Goal: Task Accomplishment & Management: Manage account settings

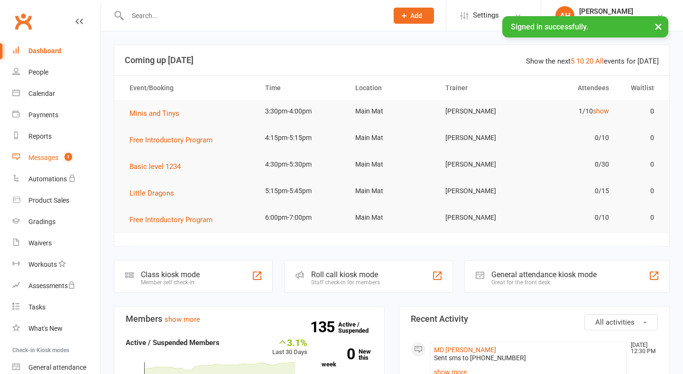
click at [57, 160] on div "Messages" at bounding box center [43, 158] width 30 height 8
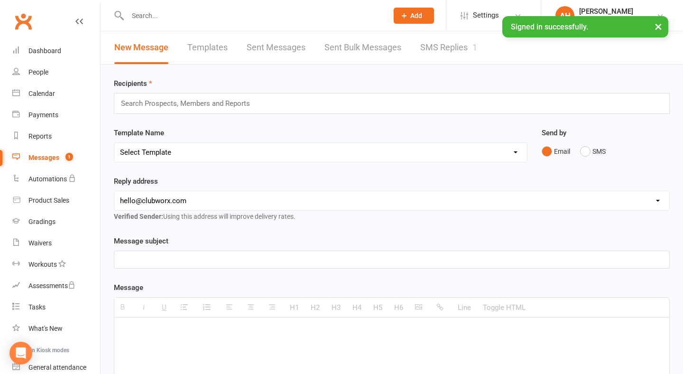
click at [442, 45] on link "SMS Replies 1" at bounding box center [448, 47] width 57 height 33
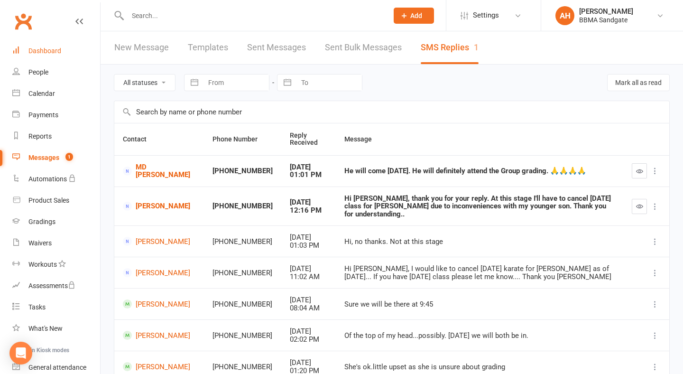
click at [37, 51] on div "Dashboard" at bounding box center [44, 51] width 33 height 8
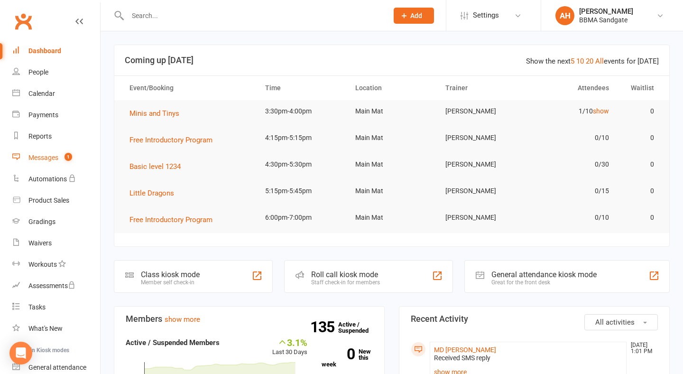
click at [72, 153] on span "1" at bounding box center [68, 157] width 8 height 8
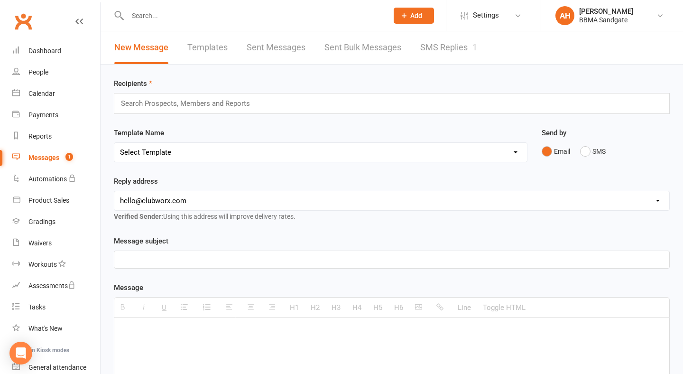
click at [460, 48] on link "SMS Replies 1" at bounding box center [448, 47] width 57 height 33
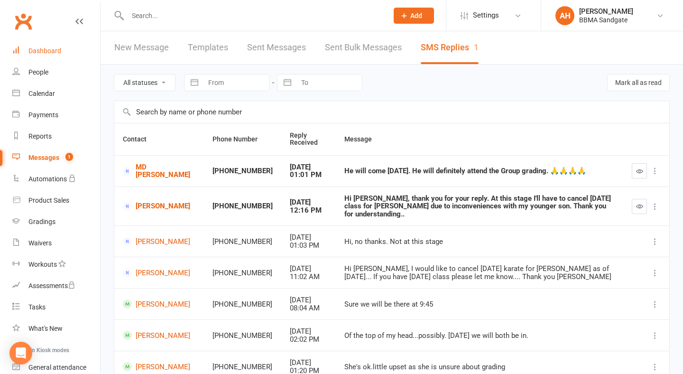
click at [68, 54] on link "Dashboard" at bounding box center [56, 50] width 88 height 21
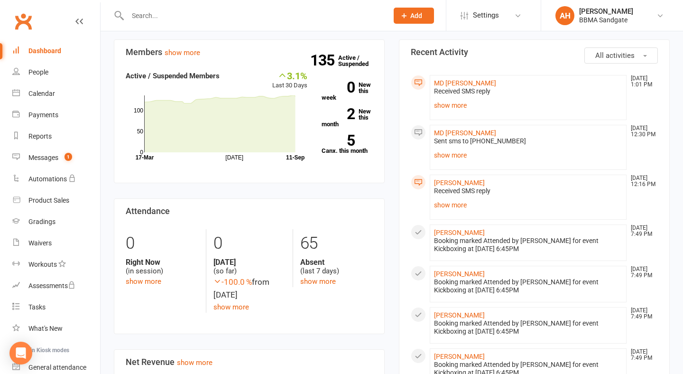
scroll to position [343, 0]
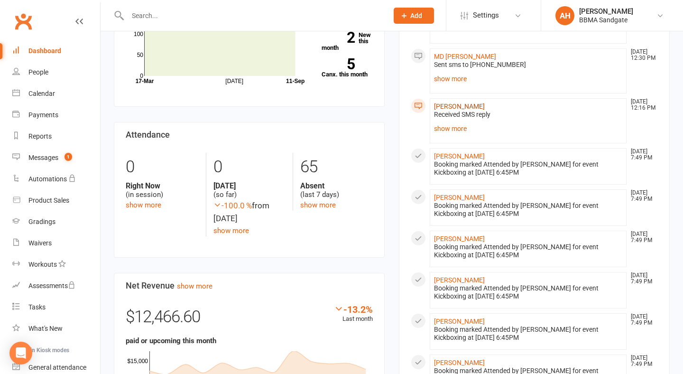
click at [447, 108] on link "[PERSON_NAME]" at bounding box center [459, 106] width 51 height 8
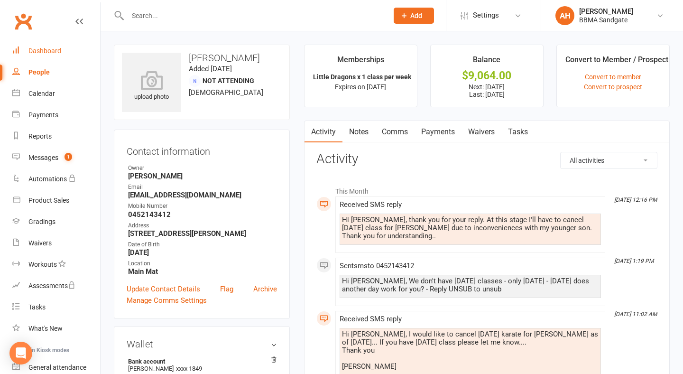
click at [62, 55] on link "Dashboard" at bounding box center [56, 50] width 88 height 21
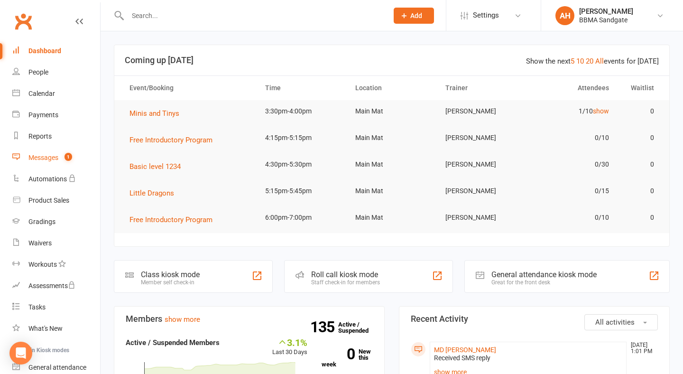
click at [73, 152] on link "Messages 1" at bounding box center [56, 157] width 88 height 21
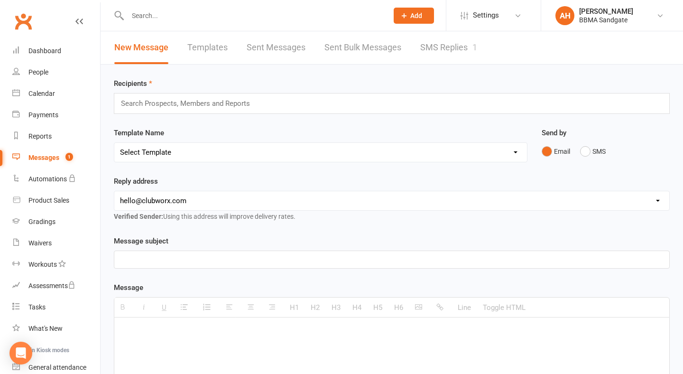
click at [437, 47] on link "SMS Replies 1" at bounding box center [448, 47] width 57 height 33
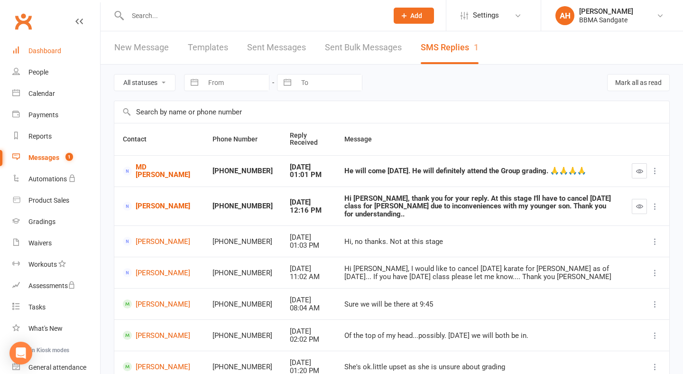
click at [66, 56] on link "Dashboard" at bounding box center [56, 50] width 88 height 21
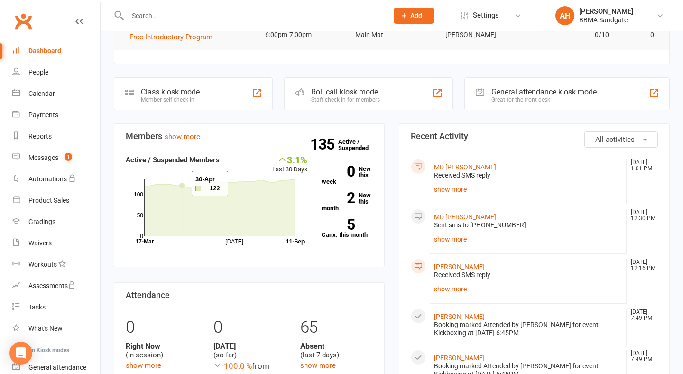
scroll to position [183, 0]
click at [76, 150] on link "Messages 1" at bounding box center [56, 157] width 88 height 21
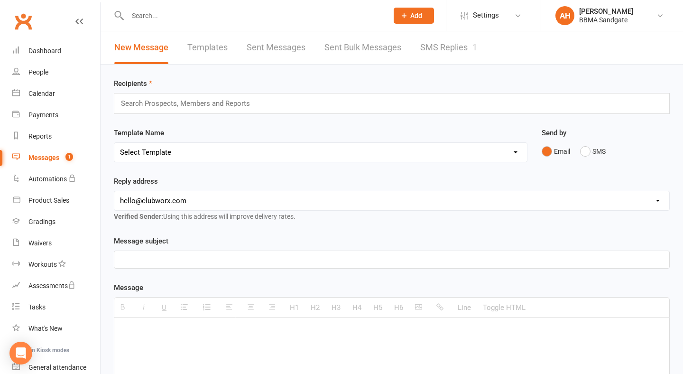
click at [439, 52] on link "SMS Replies 1" at bounding box center [448, 47] width 57 height 33
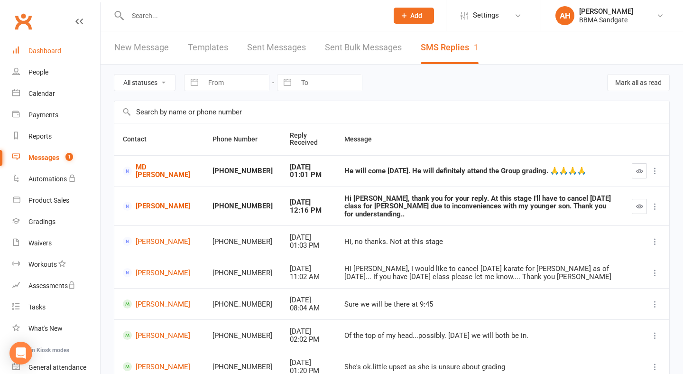
click at [62, 47] on link "Dashboard" at bounding box center [56, 50] width 88 height 21
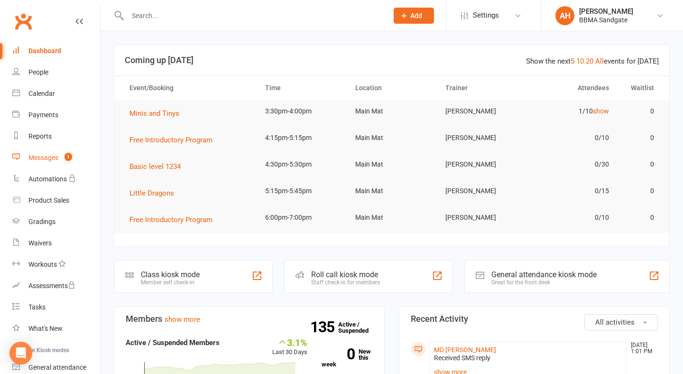
click at [55, 153] on link "Messages 1" at bounding box center [56, 157] width 88 height 21
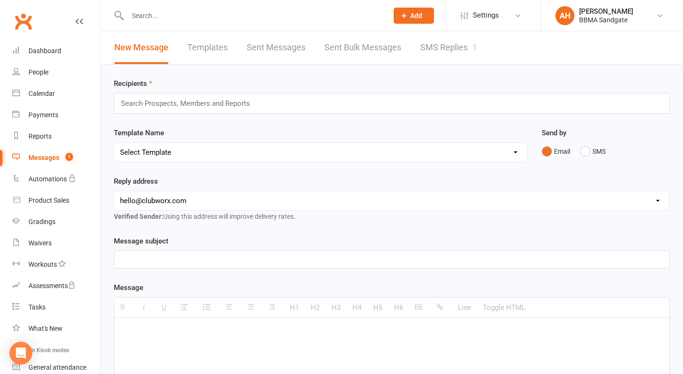
click at [458, 51] on link "SMS Replies 1" at bounding box center [448, 47] width 57 height 33
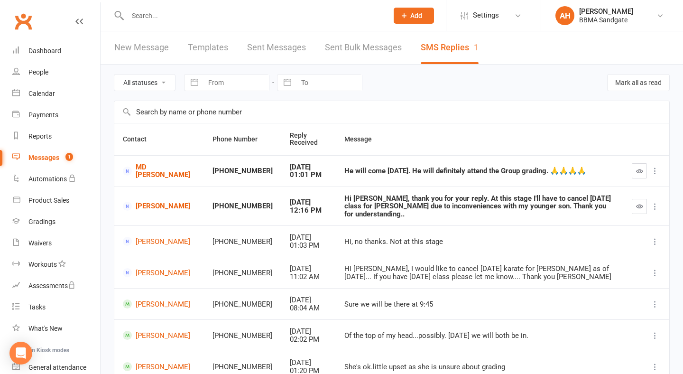
click at [144, 205] on td "[PERSON_NAME]" at bounding box center [159, 205] width 90 height 39
click at [152, 211] on link "[PERSON_NAME]" at bounding box center [159, 206] width 73 height 9
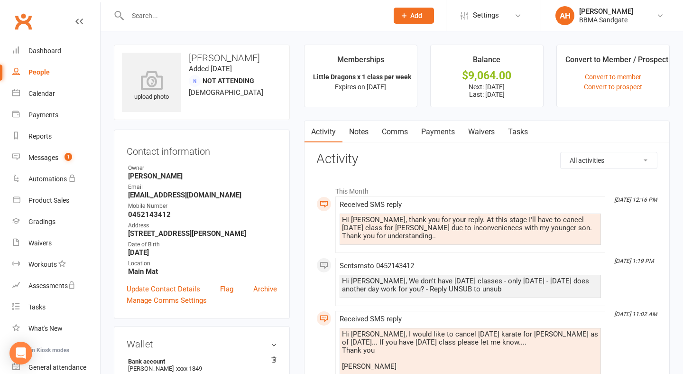
click at [399, 141] on link "Comms" at bounding box center [394, 132] width 39 height 22
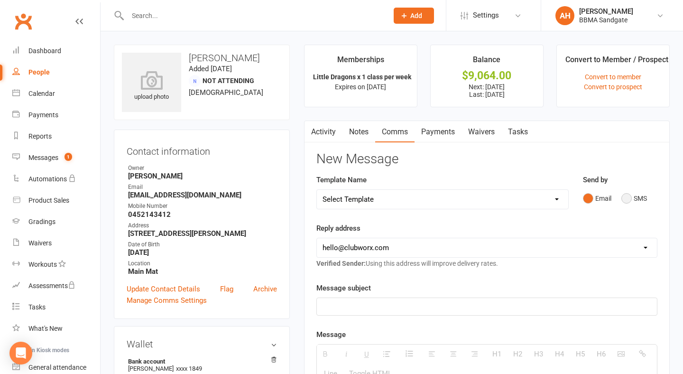
click at [628, 198] on button "SMS" at bounding box center [634, 198] width 26 height 18
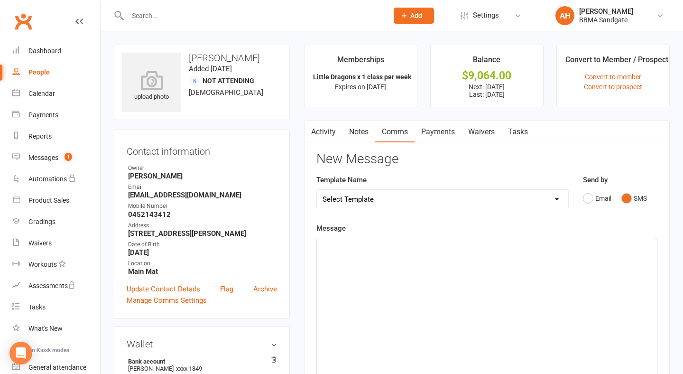
click at [455, 303] on div at bounding box center [487, 309] width 340 height 142
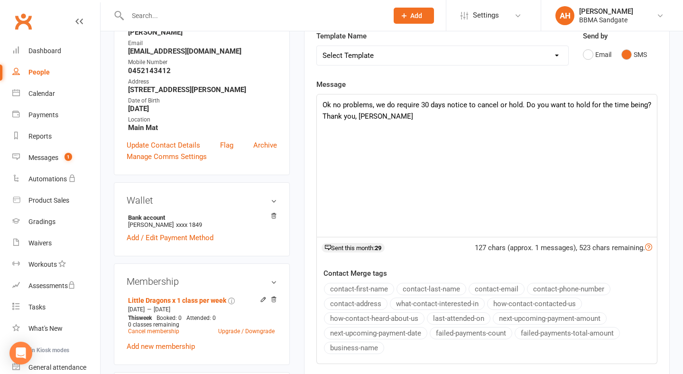
scroll to position [214, 0]
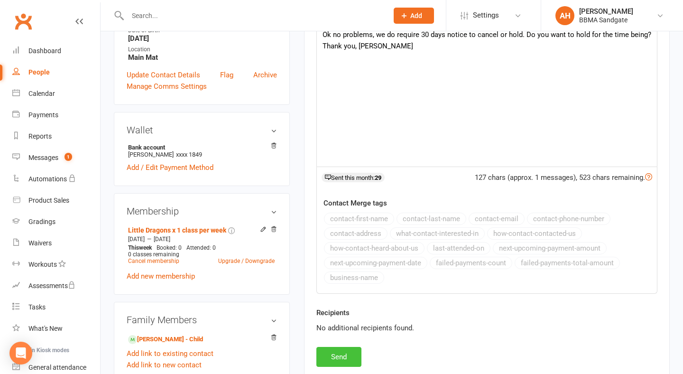
click at [347, 358] on button "Send" at bounding box center [338, 357] width 45 height 20
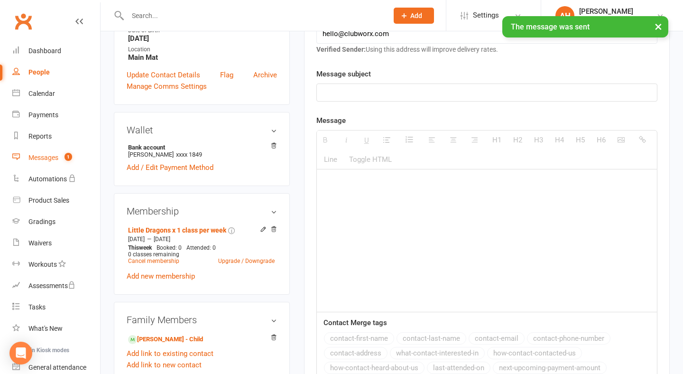
click at [40, 162] on link "Messages 1" at bounding box center [56, 157] width 88 height 21
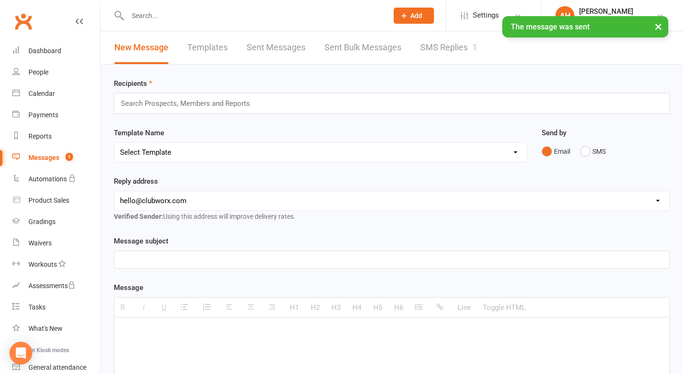
click at [449, 49] on link "SMS Replies 1" at bounding box center [448, 47] width 57 height 33
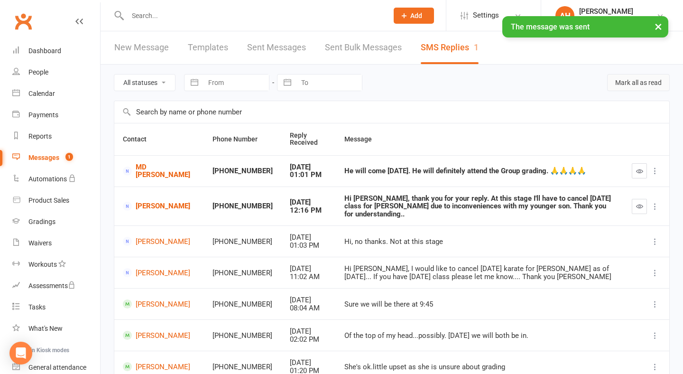
click at [645, 86] on button "Mark all as read" at bounding box center [638, 82] width 63 height 17
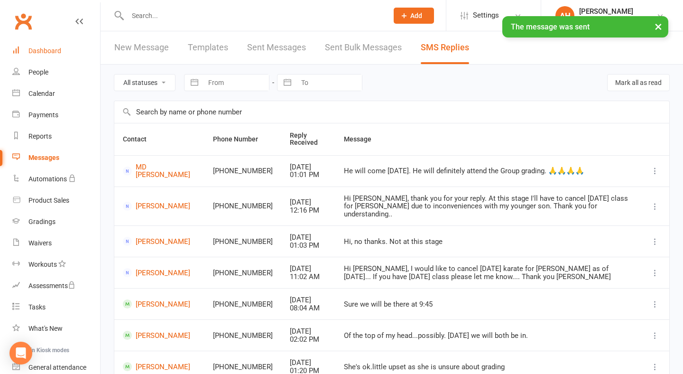
click at [73, 49] on link "Dashboard" at bounding box center [56, 50] width 88 height 21
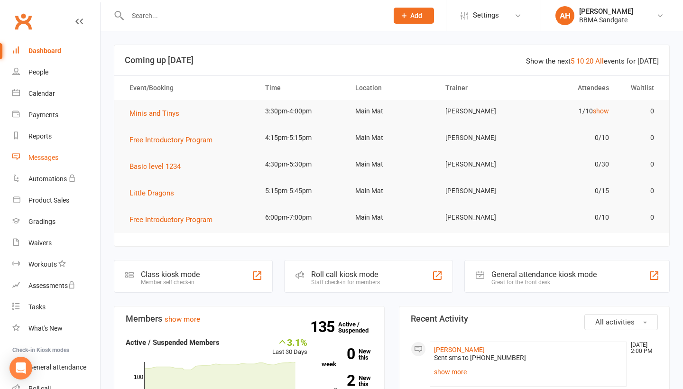
click at [57, 155] on div "Messages" at bounding box center [43, 158] width 30 height 8
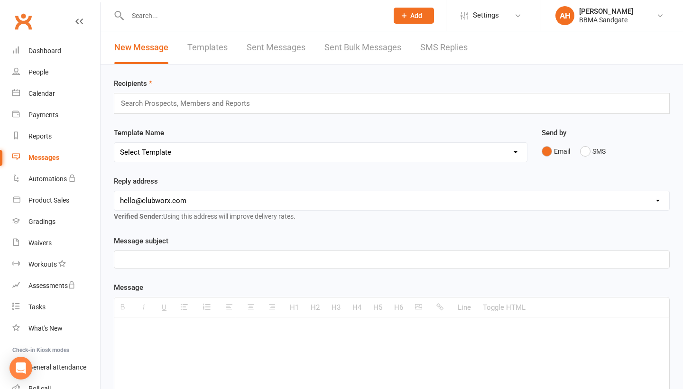
click at [459, 45] on link "SMS Replies" at bounding box center [443, 47] width 47 height 33
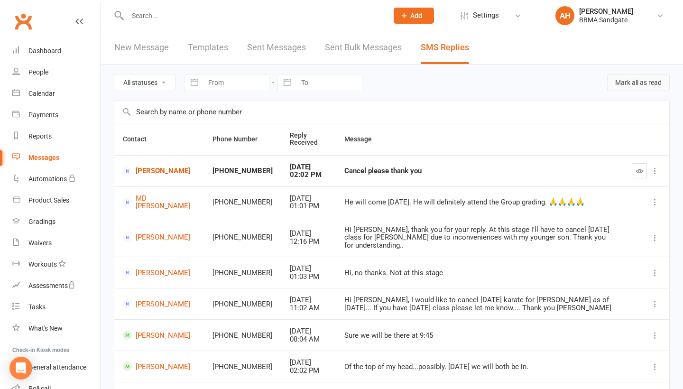
click at [616, 91] on button "Mark all as read" at bounding box center [638, 82] width 63 height 17
click at [146, 173] on link "[PERSON_NAME]" at bounding box center [159, 170] width 73 height 9
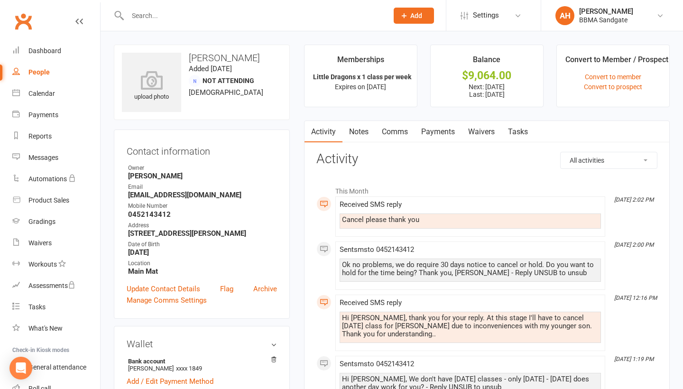
click at [438, 130] on link "Payments" at bounding box center [437, 132] width 47 height 22
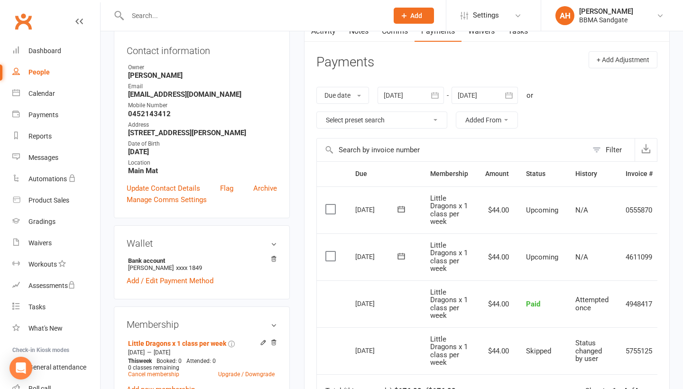
scroll to position [100, 0]
click at [75, 54] on link "Dashboard" at bounding box center [56, 50] width 88 height 21
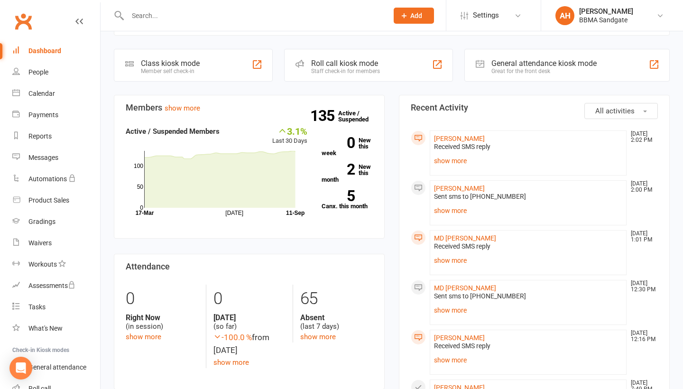
scroll to position [211, 0]
click at [352, 206] on link "5 Canx. this month" at bounding box center [347, 200] width 51 height 19
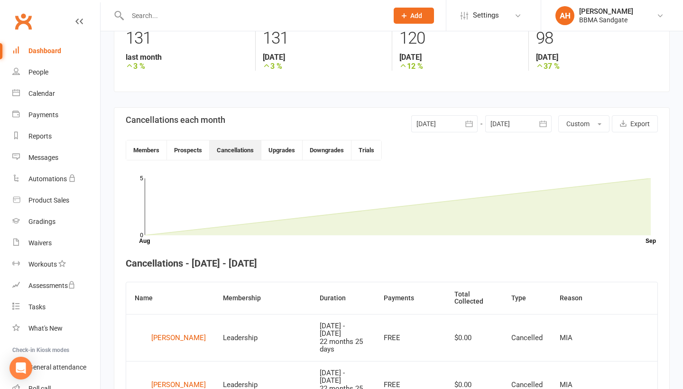
scroll to position [153, 0]
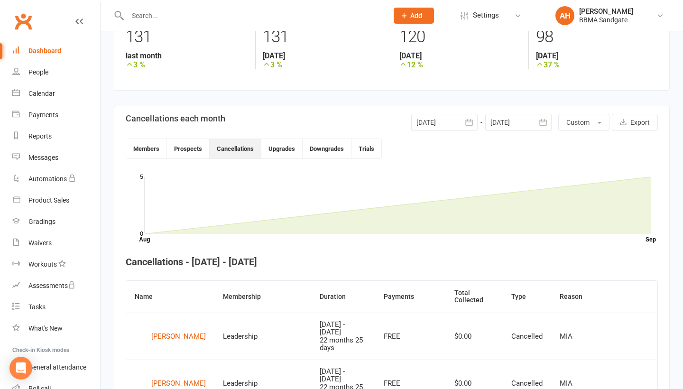
click at [474, 129] on button "button" at bounding box center [468, 122] width 17 height 17
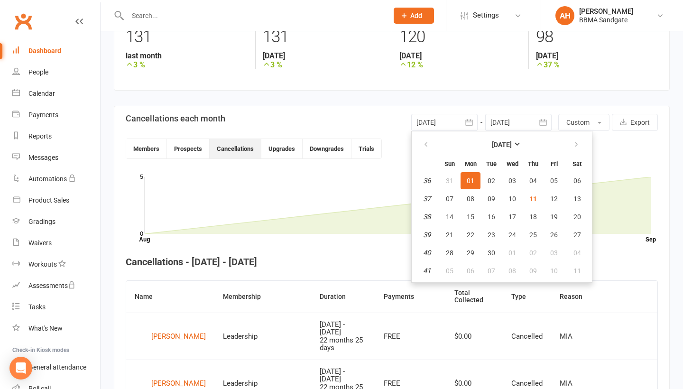
click at [588, 155] on th at bounding box center [577, 144] width 24 height 21
click at [577, 148] on icon "button" at bounding box center [576, 145] width 7 height 8
click at [512, 182] on span "01" at bounding box center [512, 181] width 8 height 8
type input "[DATE]"
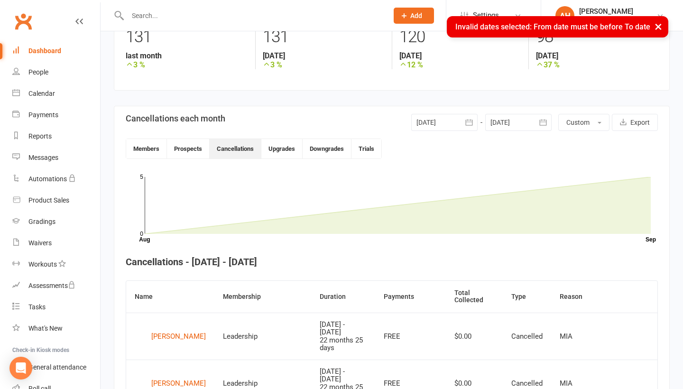
click at [533, 123] on div at bounding box center [518, 122] width 66 height 17
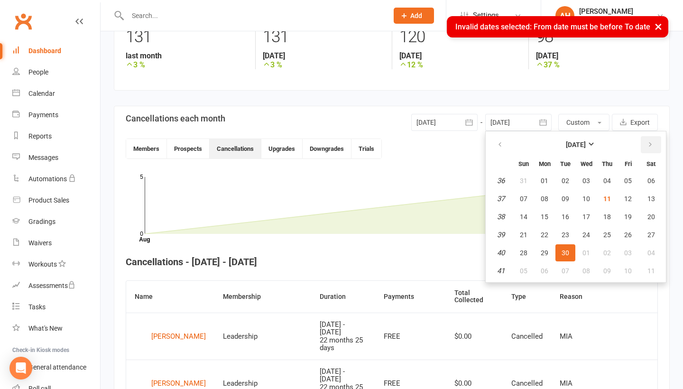
click at [643, 151] on button "button" at bounding box center [651, 144] width 20 height 17
click at [628, 257] on span "31" at bounding box center [628, 253] width 8 height 8
type input "[DATE]"
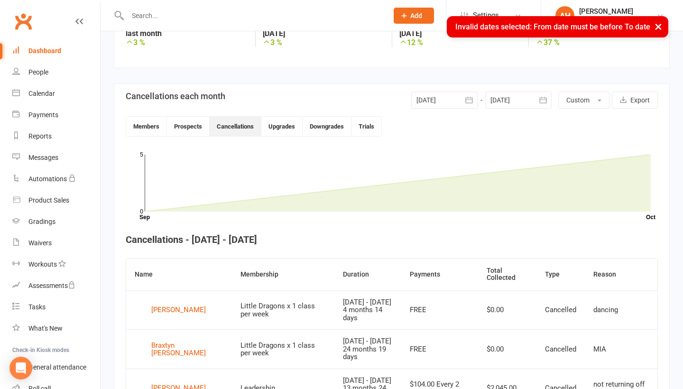
scroll to position [150, 0]
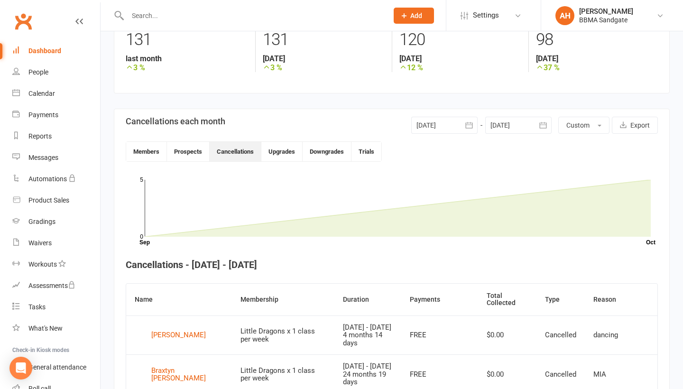
click at [468, 128] on icon "button" at bounding box center [468, 125] width 7 height 6
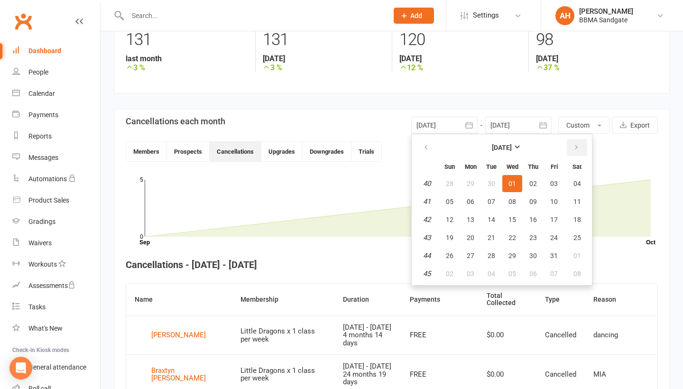
click at [581, 152] on button "button" at bounding box center [577, 147] width 20 height 17
click at [575, 185] on span "01" at bounding box center [577, 184] width 8 height 8
type input "[DATE]"
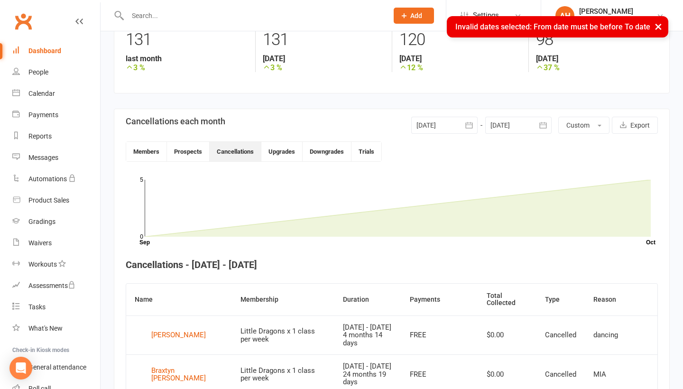
click at [548, 128] on button "button" at bounding box center [542, 125] width 17 height 17
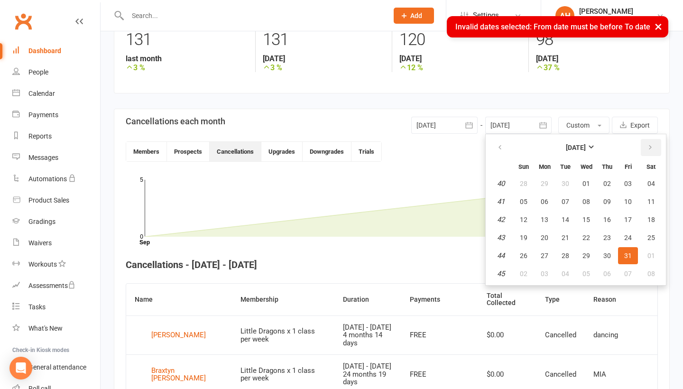
click at [652, 147] on icon "button" at bounding box center [650, 148] width 7 height 8
click at [523, 276] on span "30" at bounding box center [524, 274] width 8 height 8
type input "[DATE]"
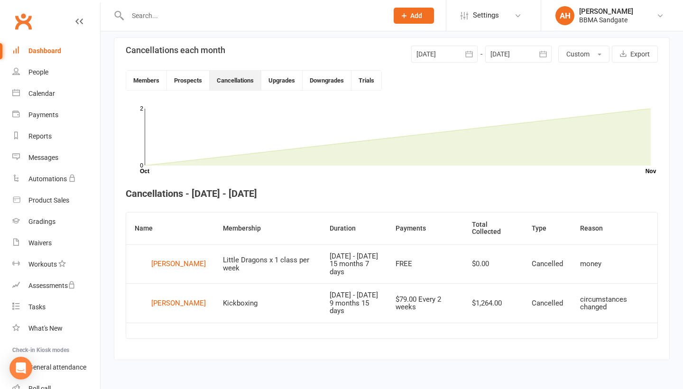
scroll to position [224, 0]
click at [179, 13] on input "text" at bounding box center [253, 15] width 257 height 13
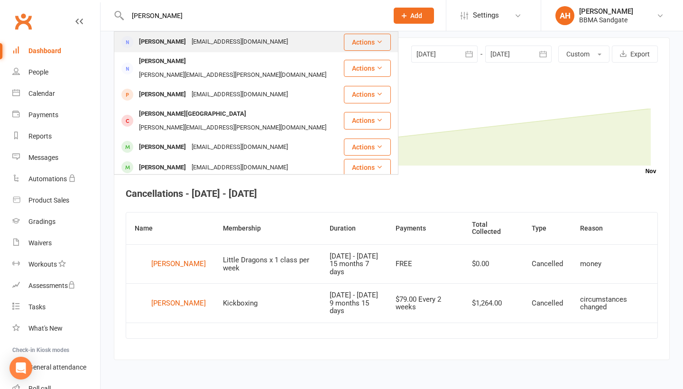
type input "[PERSON_NAME]"
click at [177, 37] on div "[PERSON_NAME]" at bounding box center [162, 42] width 53 height 14
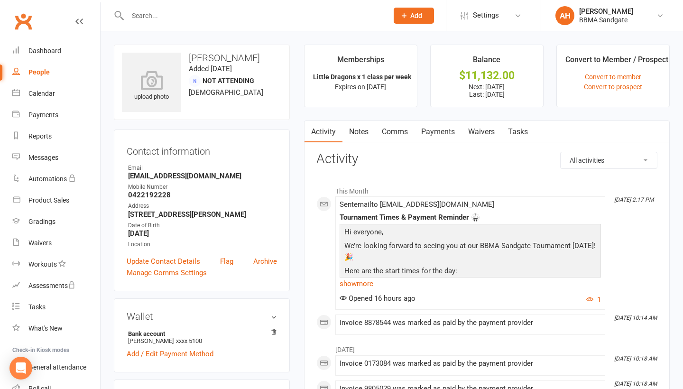
click at [432, 138] on link "Payments" at bounding box center [437, 132] width 47 height 22
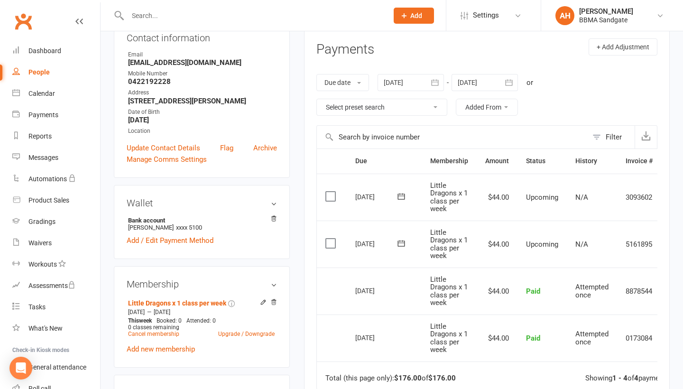
scroll to position [116, 0]
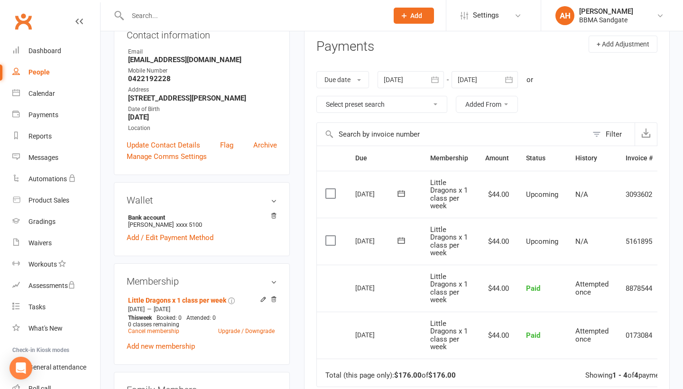
click at [509, 83] on icon "button" at bounding box center [509, 79] width 7 height 6
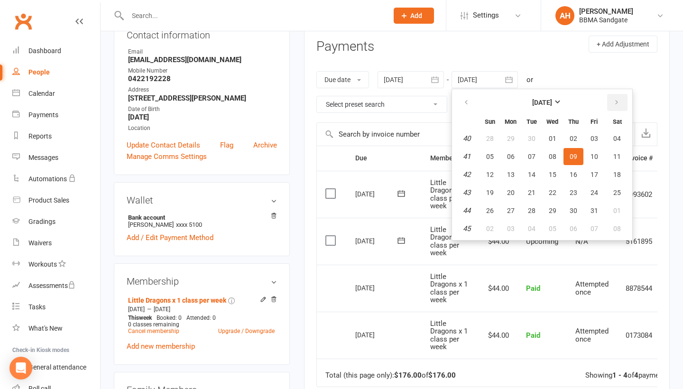
click at [619, 109] on button "button" at bounding box center [617, 102] width 20 height 17
click at [596, 191] on span "21" at bounding box center [594, 193] width 8 height 8
type input "[DATE]"
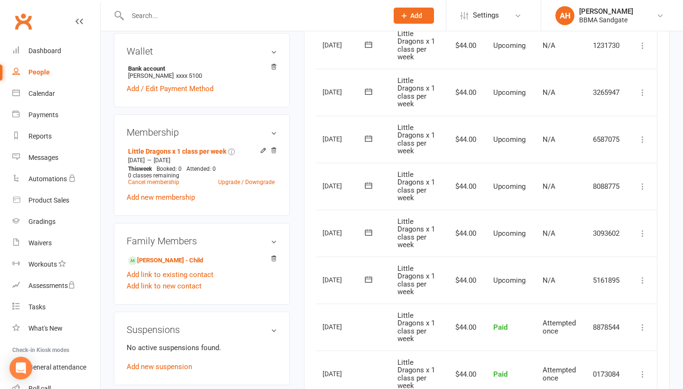
scroll to position [0, 33]
click at [644, 188] on icon at bounding box center [642, 186] width 9 height 9
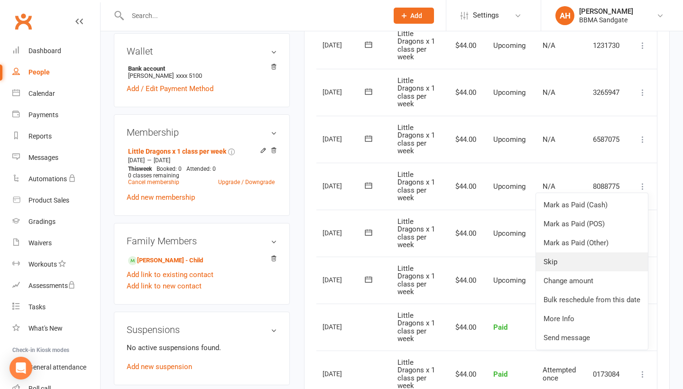
click at [598, 258] on link "Skip" at bounding box center [592, 261] width 112 height 19
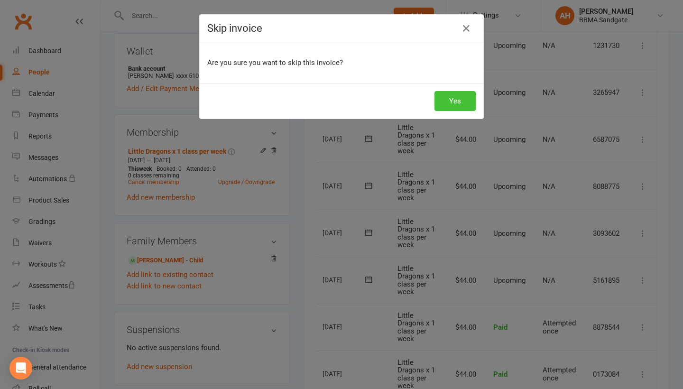
click at [462, 105] on button "Yes" at bounding box center [454, 101] width 41 height 20
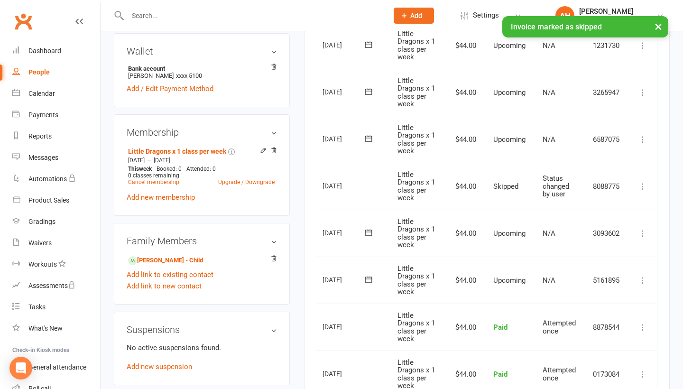
click at [644, 184] on icon at bounding box center [642, 186] width 9 height 9
click at [665, 175] on div "Activity Notes Comms Payments Waivers Tasks Payments + Add Adjustment Due date …" at bounding box center [487, 209] width 366 height 708
click at [643, 139] on icon at bounding box center [642, 139] width 9 height 9
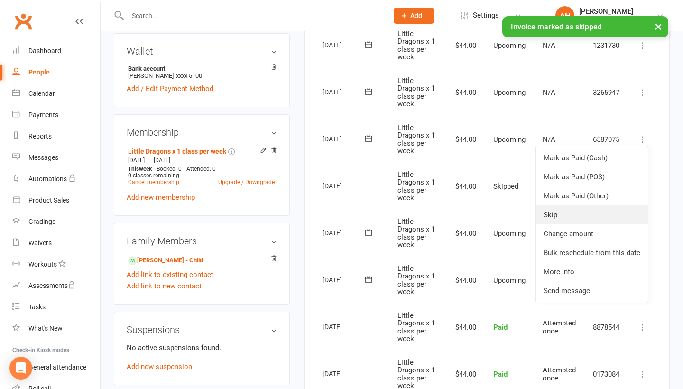
click at [606, 208] on link "Skip" at bounding box center [592, 214] width 112 height 19
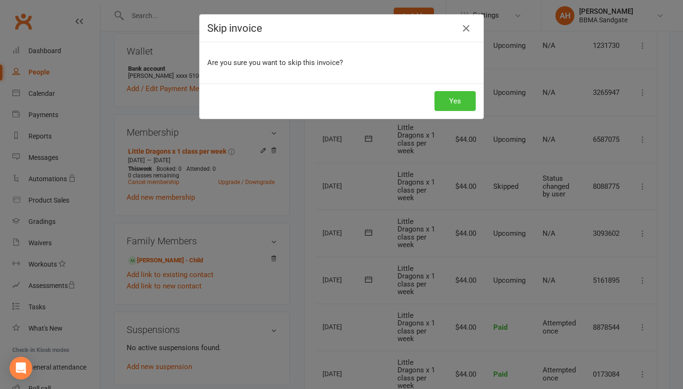
click at [456, 104] on button "Yes" at bounding box center [454, 101] width 41 height 20
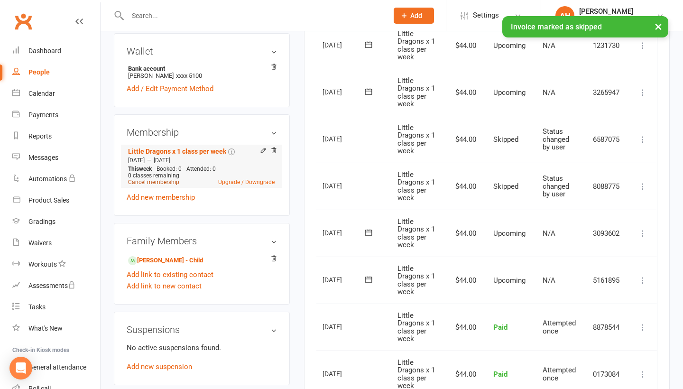
click at [172, 185] on link "Cancel membership" at bounding box center [153, 182] width 51 height 7
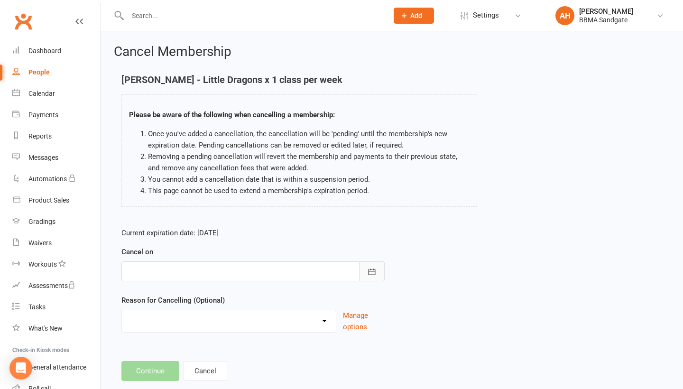
click at [371, 267] on button "button" at bounding box center [372, 271] width 26 height 20
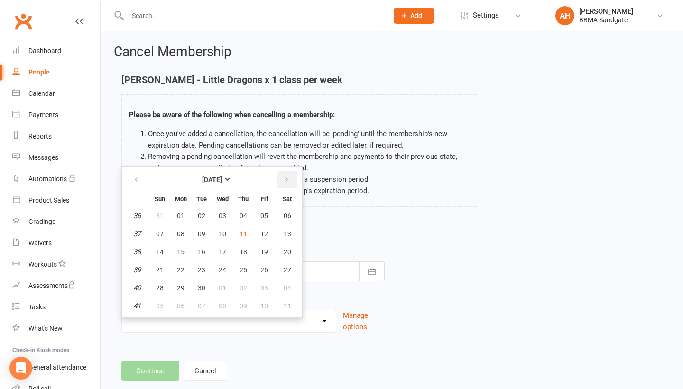
click at [281, 185] on button "button" at bounding box center [287, 179] width 20 height 17
click at [263, 230] on button "07" at bounding box center [264, 233] width 20 height 17
type input "[DATE]"
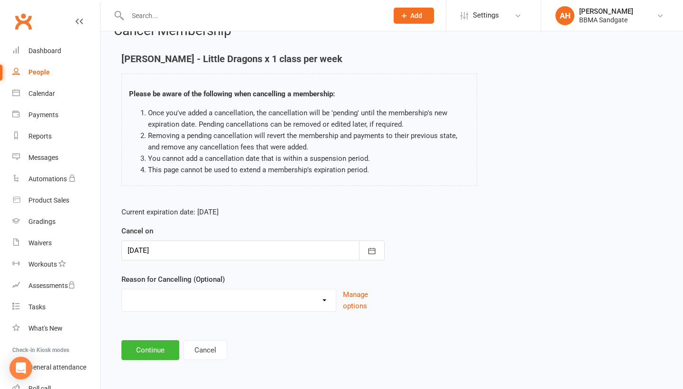
scroll to position [26, 0]
select select "2"
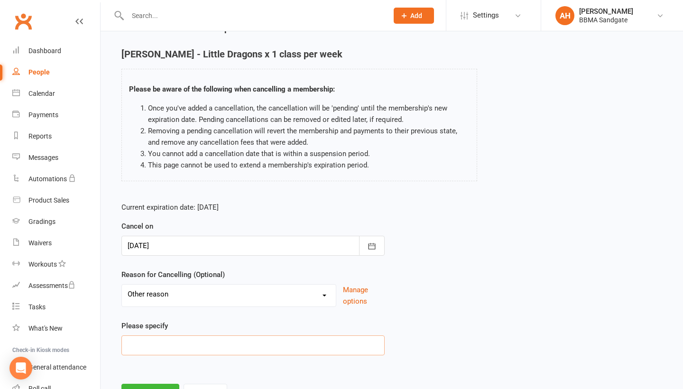
click at [233, 346] on input at bounding box center [252, 345] width 263 height 20
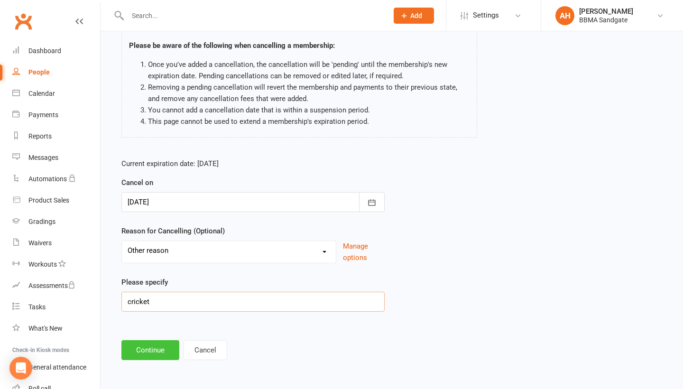
type input "cricket"
click at [154, 354] on button "Continue" at bounding box center [150, 350] width 58 height 20
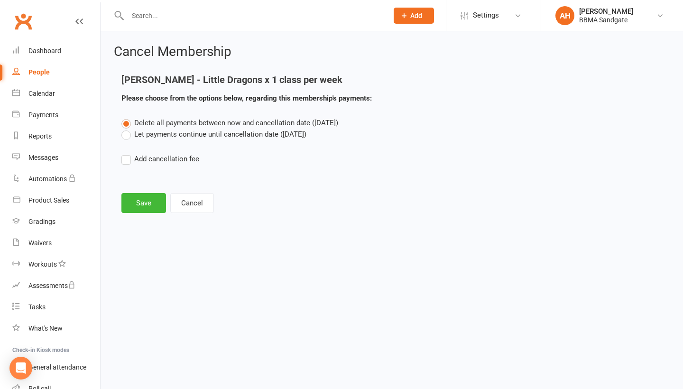
scroll to position [0, 0]
click at [134, 136] on label "Let payments continue until cancellation date ([DATE])" at bounding box center [213, 134] width 185 height 11
click at [128, 129] on input "Let payments continue until cancellation date ([DATE])" at bounding box center [124, 129] width 6 height 0
click at [146, 188] on main "[PERSON_NAME] - Little Dragons x 1 class per week Please choose from the option…" at bounding box center [392, 143] width 556 height 138
click at [146, 196] on button "Save" at bounding box center [143, 203] width 45 height 20
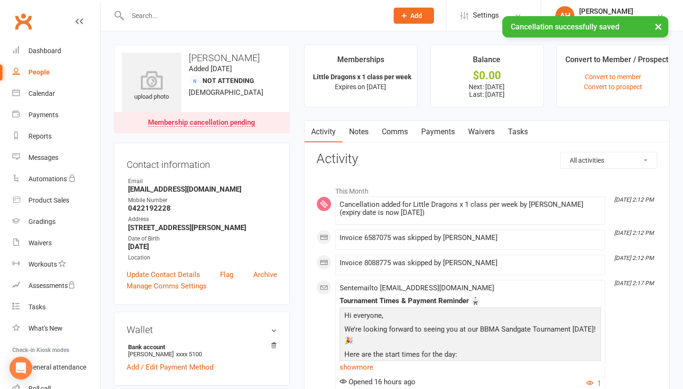
click at [445, 135] on link "Payments" at bounding box center [437, 132] width 47 height 22
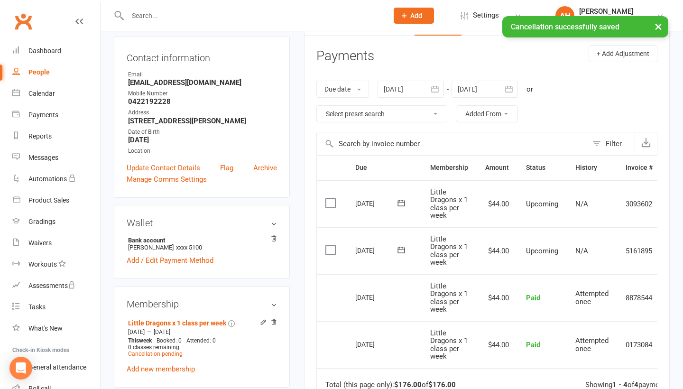
scroll to position [142, 0]
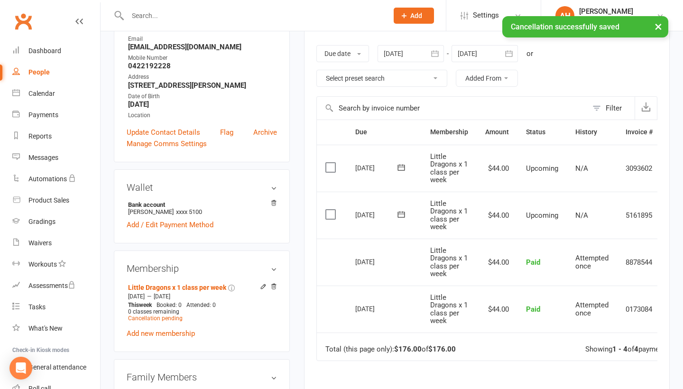
click at [513, 54] on icon "button" at bounding box center [509, 53] width 7 height 6
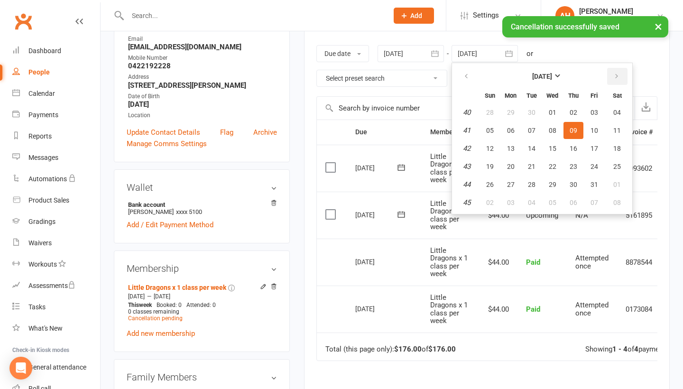
click at [619, 74] on icon "button" at bounding box center [616, 77] width 7 height 8
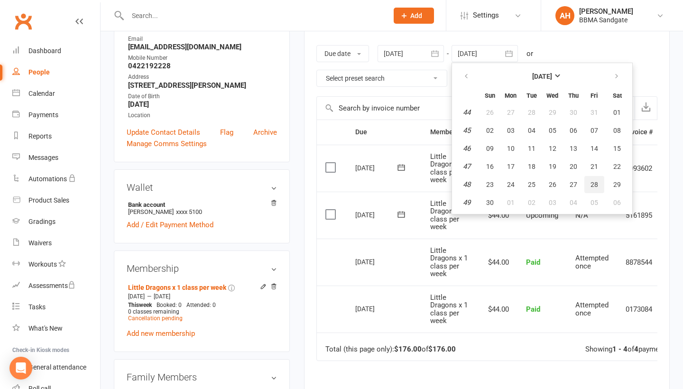
click at [597, 184] on span "28" at bounding box center [594, 185] width 8 height 8
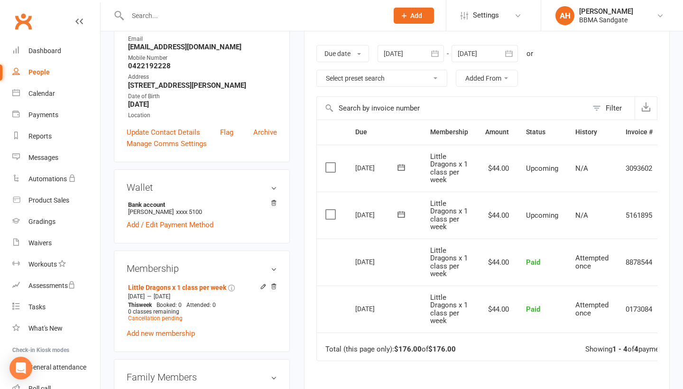
type input "[DATE]"
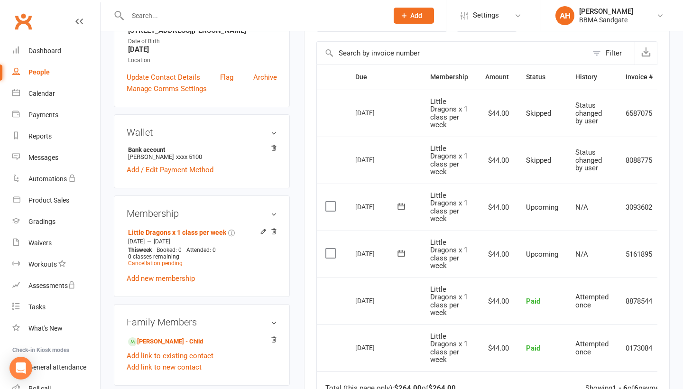
scroll to position [291, 0]
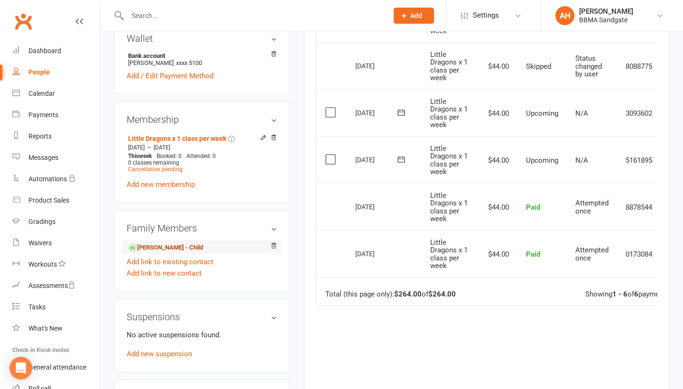
click at [144, 253] on link "[PERSON_NAME] - Child" at bounding box center [165, 248] width 75 height 10
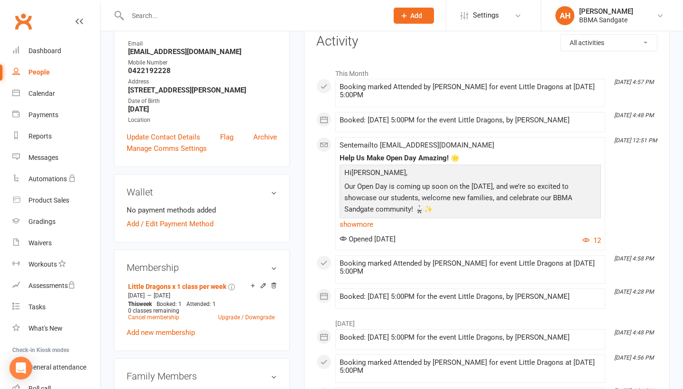
scroll to position [159, 0]
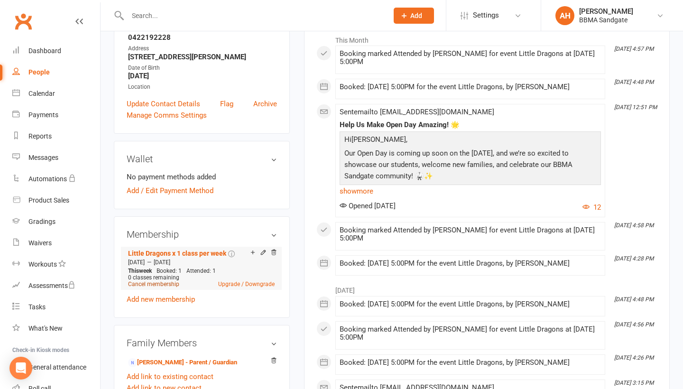
click at [170, 287] on link "Cancel membership" at bounding box center [153, 284] width 51 height 7
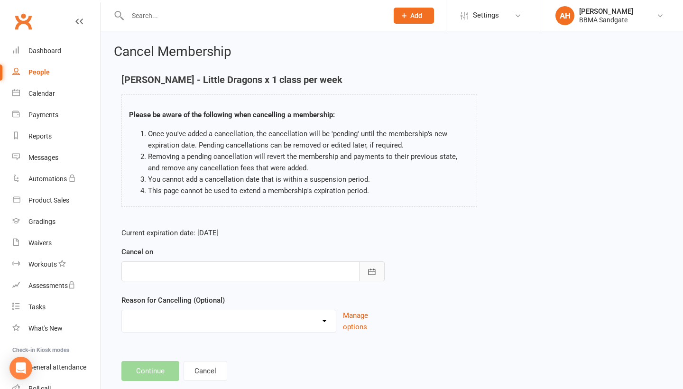
click at [365, 268] on button "button" at bounding box center [372, 271] width 26 height 20
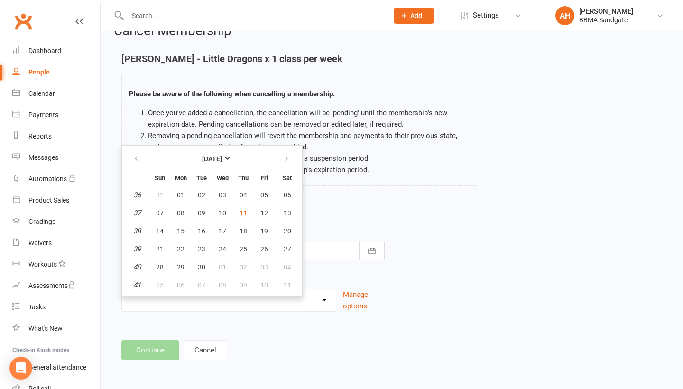
scroll to position [26, 0]
click at [288, 162] on button "button" at bounding box center [287, 158] width 20 height 17
click at [267, 212] on span "07" at bounding box center [264, 213] width 8 height 8
type input "[DATE]"
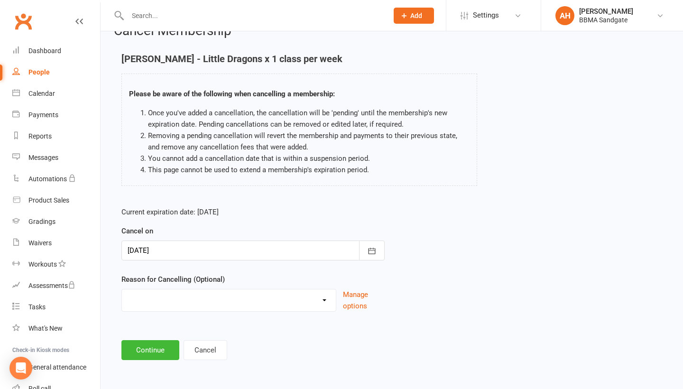
click at [226, 308] on div "Holiday Injury Other reason" at bounding box center [228, 300] width 215 height 23
select select "2"
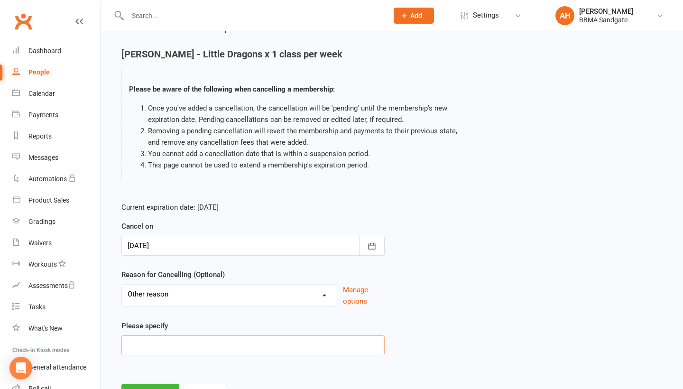
click at [191, 353] on input at bounding box center [252, 345] width 263 height 20
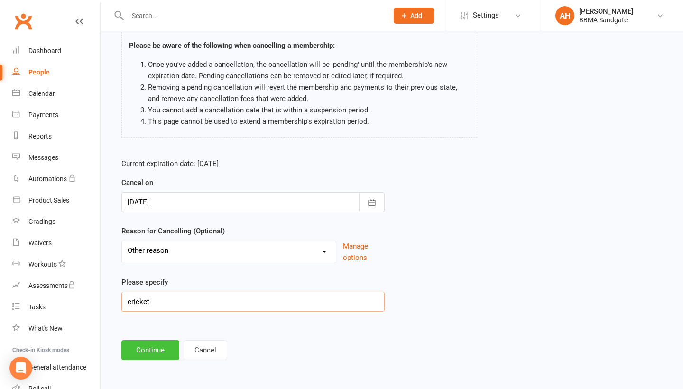
type input "cricket"
click at [157, 352] on button "Continue" at bounding box center [150, 350] width 58 height 20
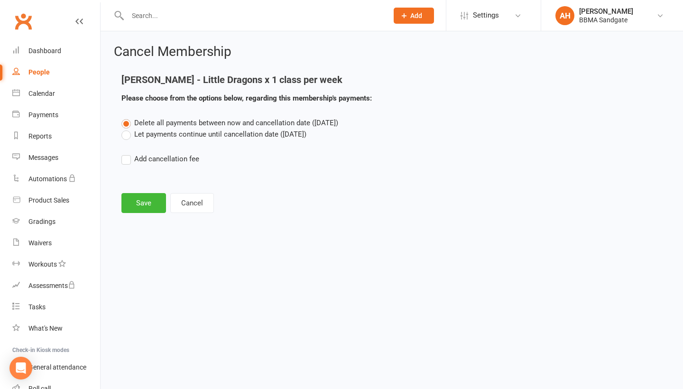
click at [158, 136] on label "Let payments continue until cancellation date ([DATE])" at bounding box center [213, 134] width 185 height 11
click at [128, 129] on input "Let payments continue until cancellation date ([DATE])" at bounding box center [124, 129] width 6 height 0
click at [155, 193] on main "[PERSON_NAME] - Little Dragons x 1 class per week Please choose from the option…" at bounding box center [392, 143] width 556 height 138
click at [147, 210] on button "Save" at bounding box center [143, 203] width 45 height 20
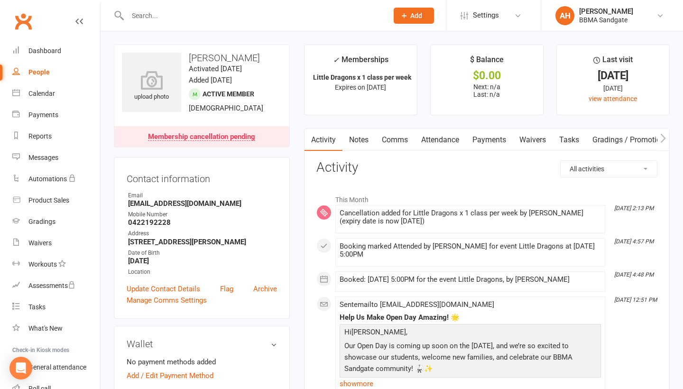
click at [155, 11] on input "text" at bounding box center [253, 15] width 257 height 13
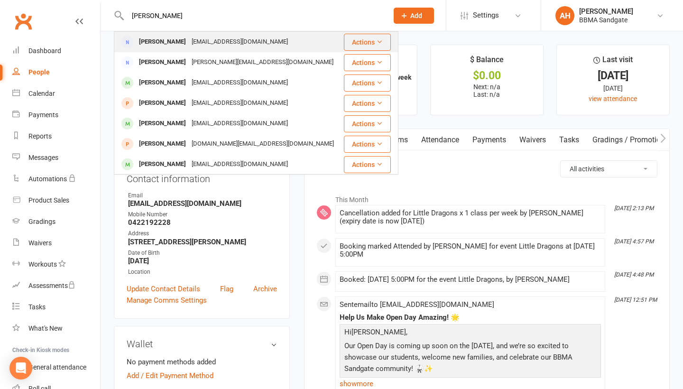
type input "[PERSON_NAME]"
click at [165, 37] on div "[PERSON_NAME]" at bounding box center [162, 42] width 53 height 14
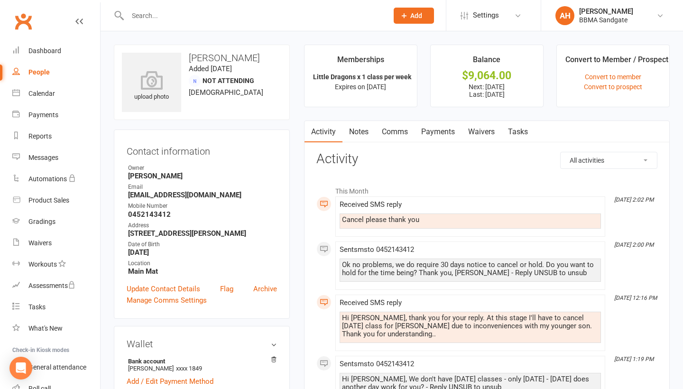
click at [443, 131] on link "Payments" at bounding box center [437, 132] width 47 height 22
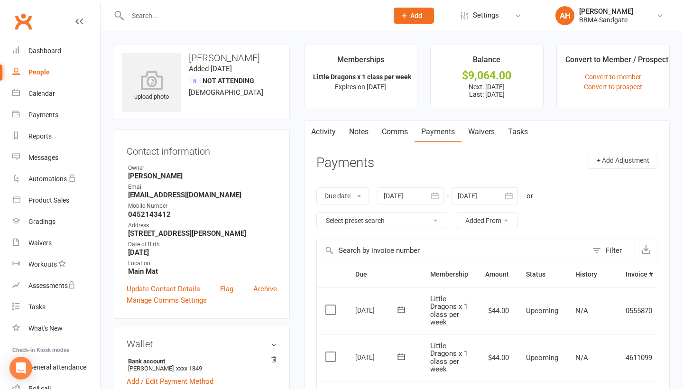
scroll to position [126, 0]
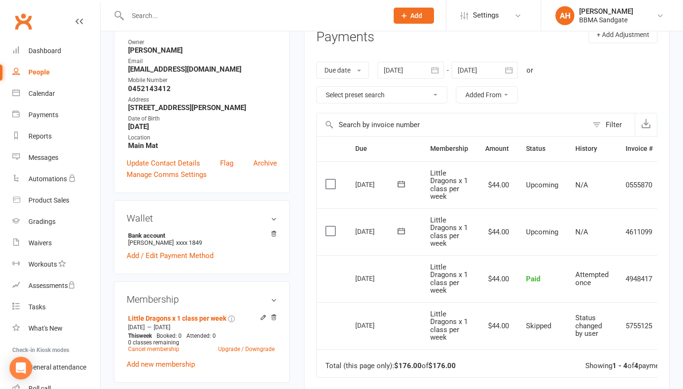
click at [508, 78] on button "button" at bounding box center [509, 70] width 17 height 17
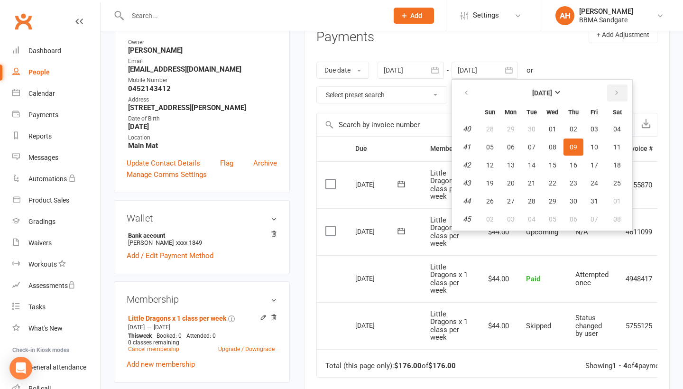
click at [616, 93] on icon "button" at bounding box center [616, 93] width 7 height 8
click at [595, 179] on button "21" at bounding box center [594, 183] width 20 height 17
type input "[DATE]"
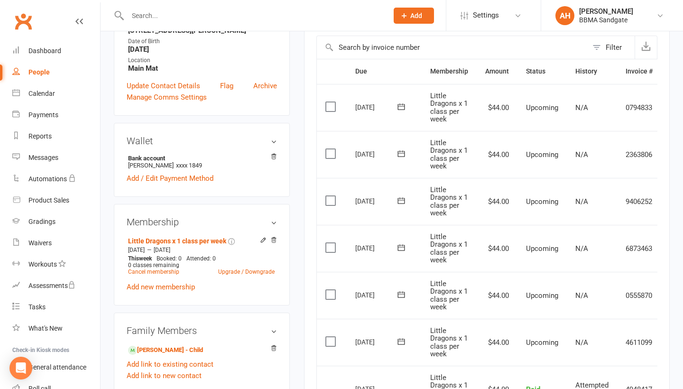
scroll to position [228, 0]
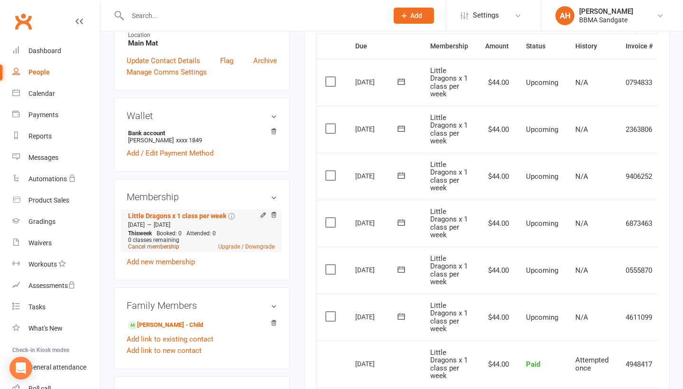
click at [170, 250] on link "Cancel membership" at bounding box center [153, 246] width 51 height 7
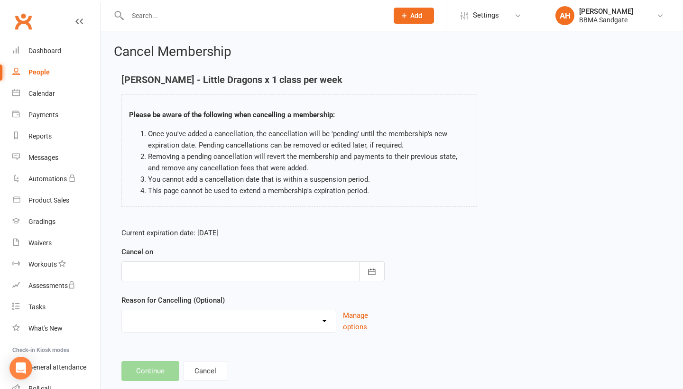
scroll to position [12, 0]
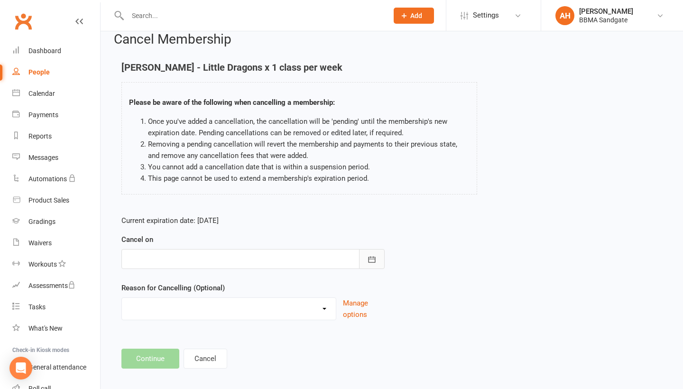
click at [375, 259] on icon "button" at bounding box center [371, 259] width 7 height 6
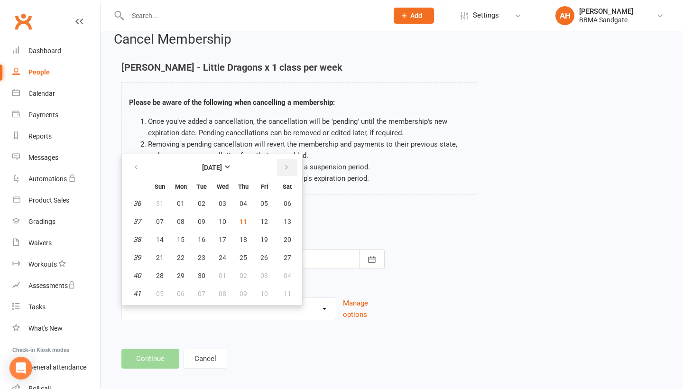
click at [284, 171] on icon "button" at bounding box center [286, 168] width 7 height 8
click at [203, 229] on button "07" at bounding box center [202, 221] width 20 height 17
type input "[DATE]"
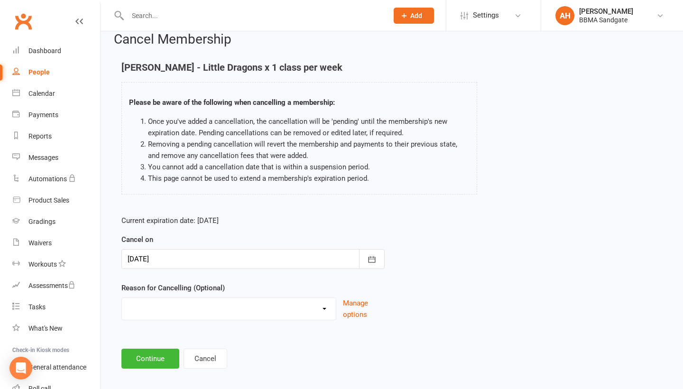
select select "2"
click at [195, 367] on input at bounding box center [252, 359] width 263 height 20
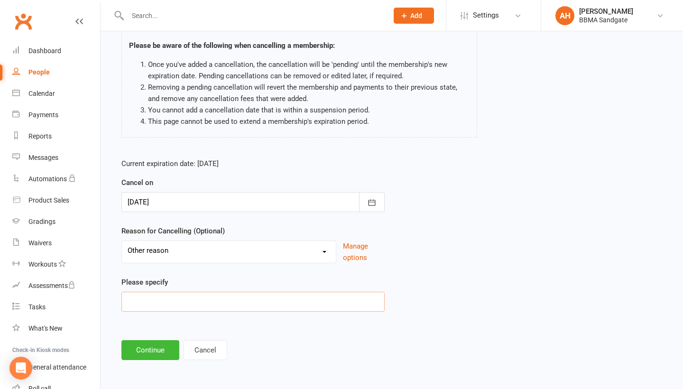
scroll to position [75, 0]
type input "brother"
click at [147, 347] on button "Continue" at bounding box center [150, 350] width 58 height 20
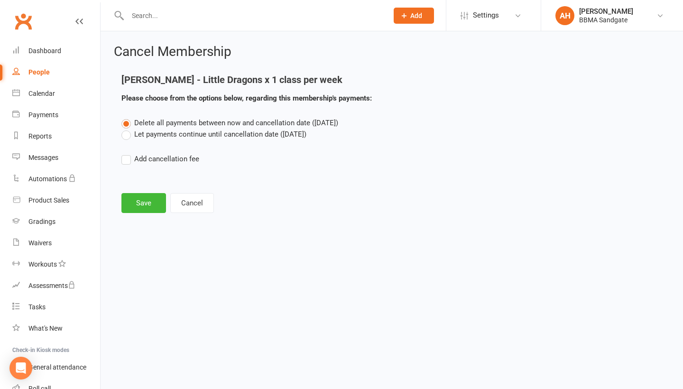
scroll to position [0, 0]
click at [153, 137] on label "Let payments continue until cancellation date ([DATE])" at bounding box center [213, 134] width 185 height 11
click at [128, 129] on input "Let payments continue until cancellation date ([DATE])" at bounding box center [124, 129] width 6 height 0
click at [152, 202] on button "Save" at bounding box center [143, 203] width 45 height 20
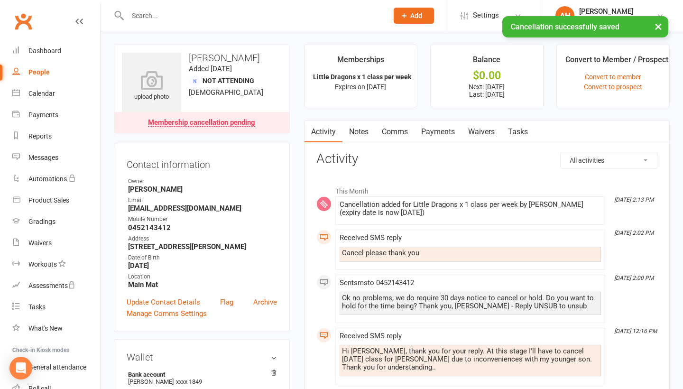
click at [450, 134] on link "Payments" at bounding box center [437, 132] width 47 height 22
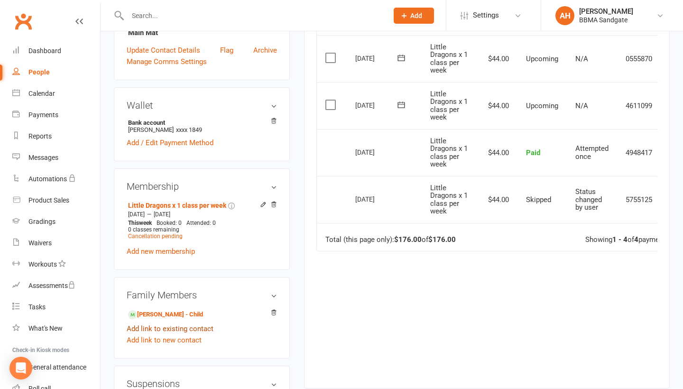
scroll to position [256, 0]
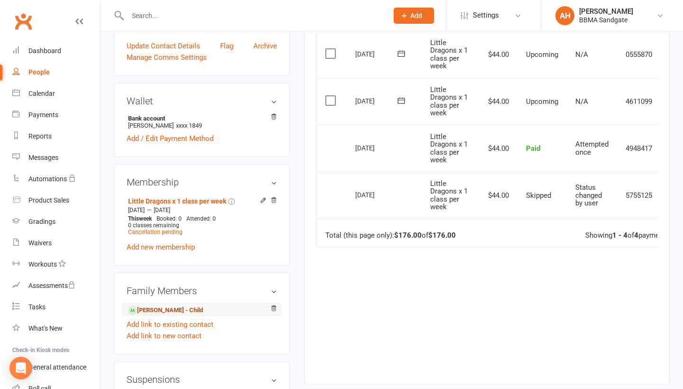
click at [156, 313] on link "[PERSON_NAME] - Child" at bounding box center [165, 310] width 75 height 10
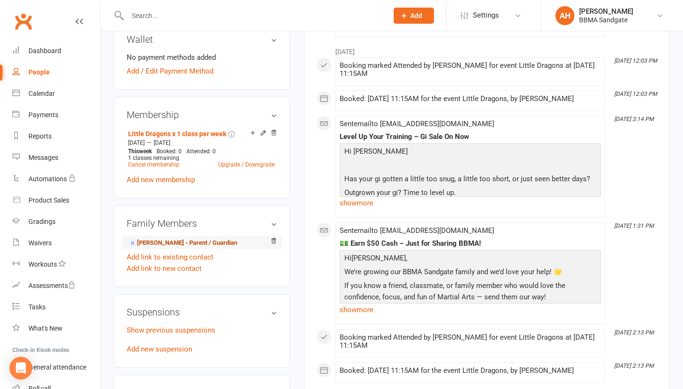
scroll to position [307, 0]
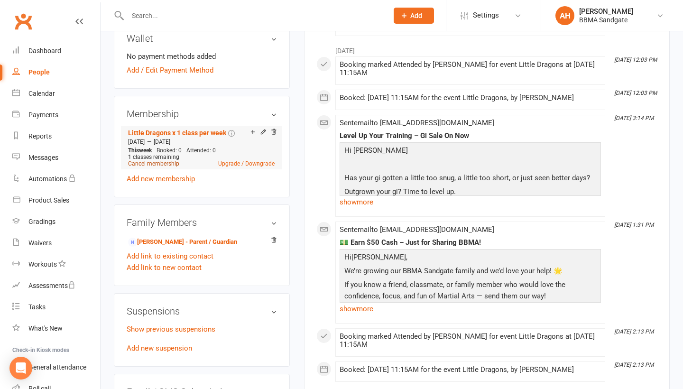
click at [173, 167] on link "Cancel membership" at bounding box center [153, 163] width 51 height 7
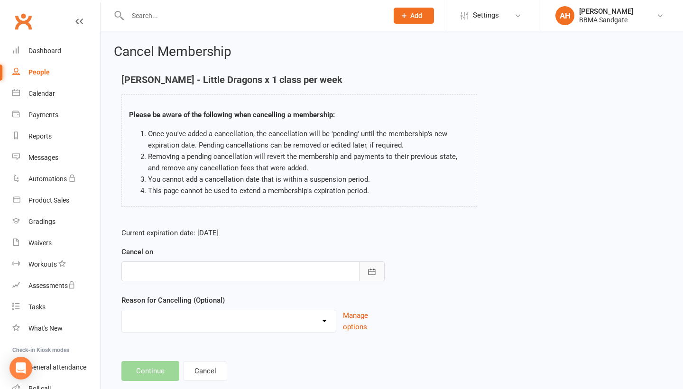
click at [370, 276] on icon "button" at bounding box center [371, 271] width 9 height 9
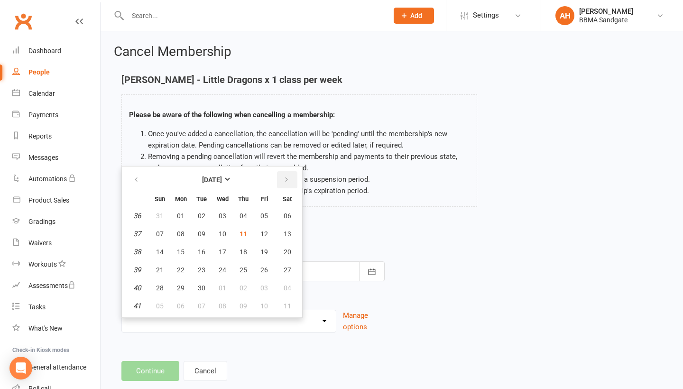
click at [290, 185] on button "button" at bounding box center [287, 179] width 20 height 17
click at [199, 238] on span "07" at bounding box center [202, 234] width 8 height 8
type input "[DATE]"
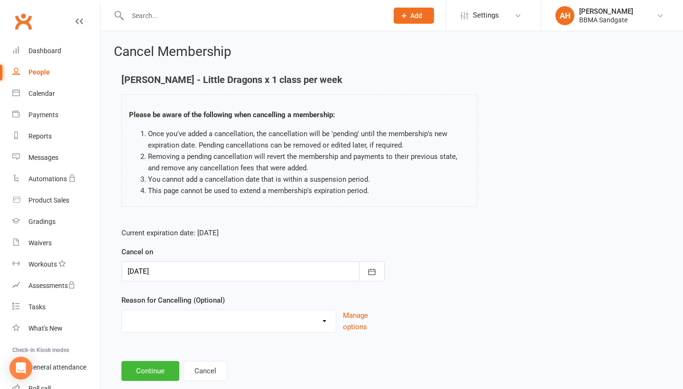
select select "2"
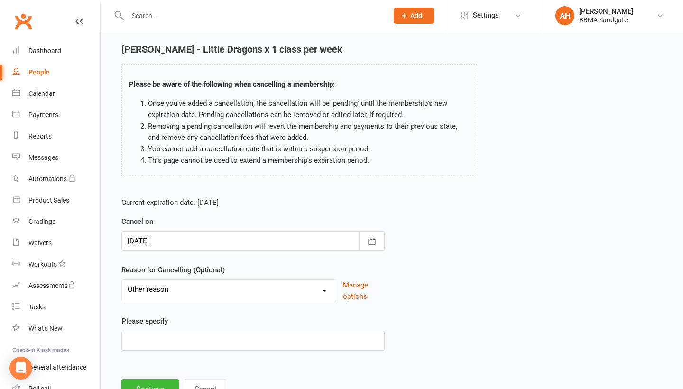
scroll to position [31, 0]
click at [164, 350] on input at bounding box center [252, 340] width 263 height 20
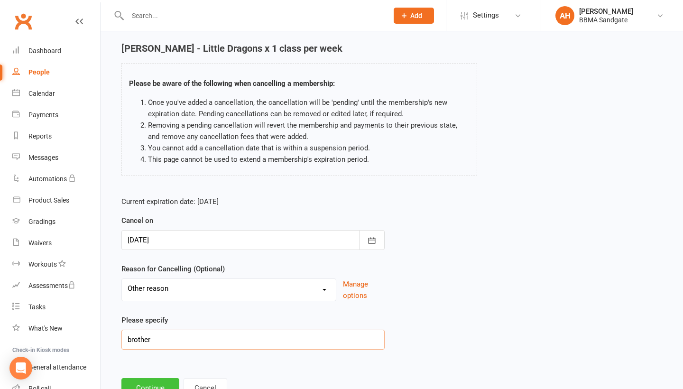
type input "brother"
click at [148, 373] on button "Continue" at bounding box center [150, 388] width 58 height 20
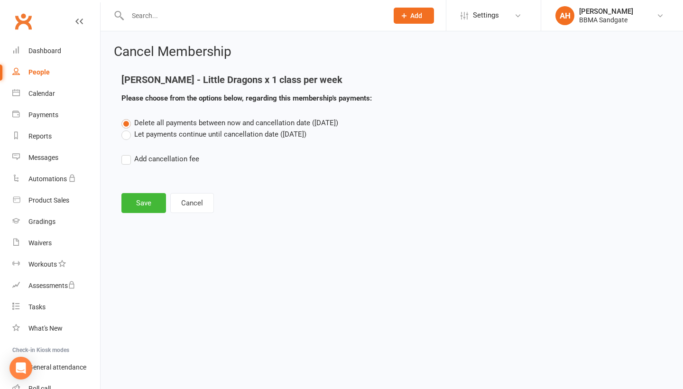
click at [146, 140] on label "Let payments continue until cancellation date ([DATE])" at bounding box center [213, 134] width 185 height 11
click at [128, 129] on input "Let payments continue until cancellation date ([DATE])" at bounding box center [124, 129] width 6 height 0
click at [146, 209] on button "Save" at bounding box center [143, 203] width 45 height 20
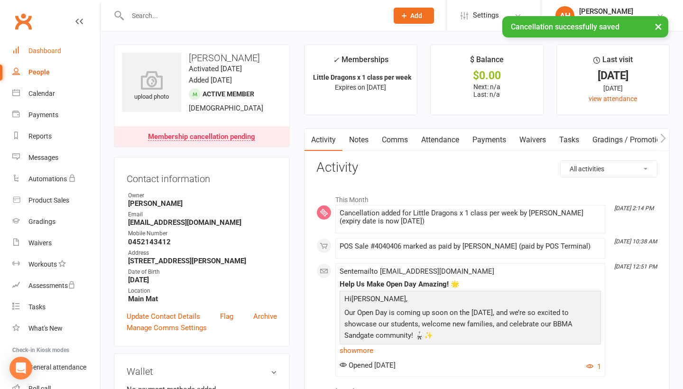
click at [35, 48] on div "Dashboard" at bounding box center [44, 51] width 33 height 8
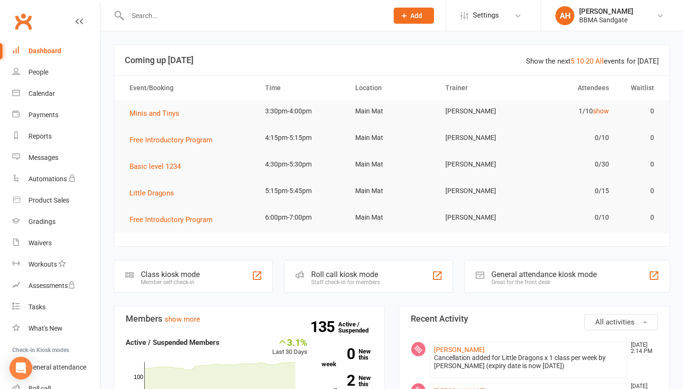
click at [64, 167] on link "Messages" at bounding box center [56, 157] width 88 height 21
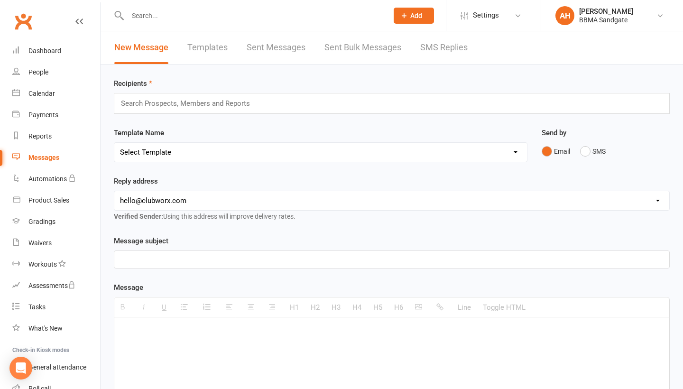
click at [436, 46] on link "SMS Replies" at bounding box center [443, 47] width 47 height 33
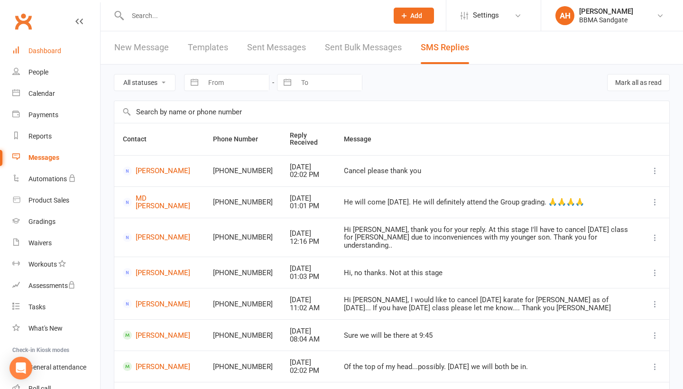
click at [75, 54] on link "Dashboard" at bounding box center [56, 50] width 88 height 21
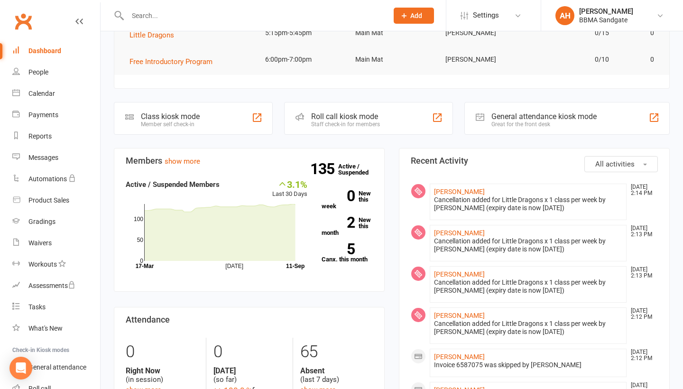
scroll to position [158, 0]
click at [62, 156] on link "Messages" at bounding box center [56, 157] width 88 height 21
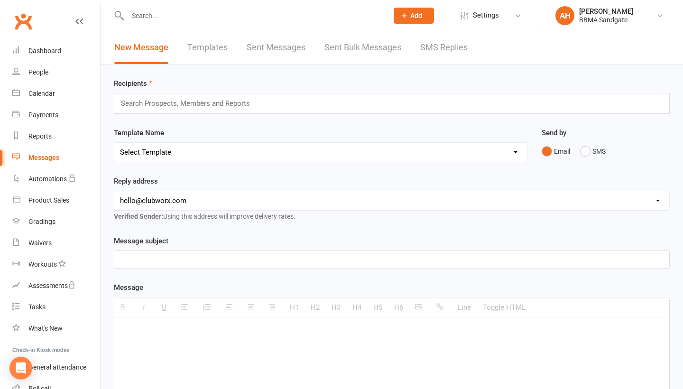
click at [436, 55] on link "SMS Replies" at bounding box center [443, 47] width 47 height 33
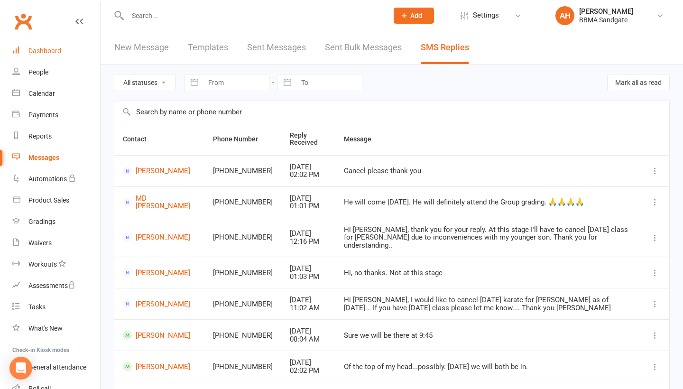
click at [82, 53] on link "Dashboard" at bounding box center [56, 50] width 88 height 21
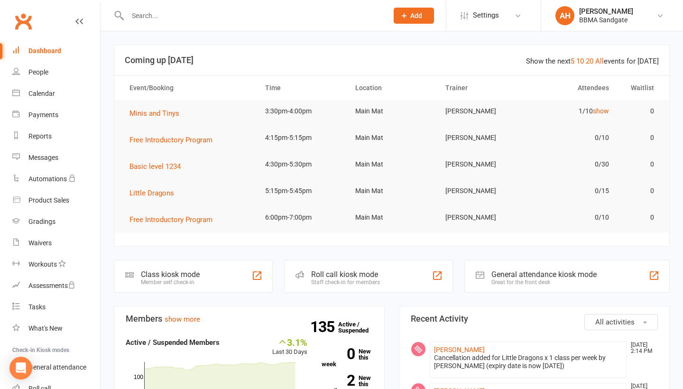
click at [150, 14] on input "text" at bounding box center [253, 15] width 257 height 13
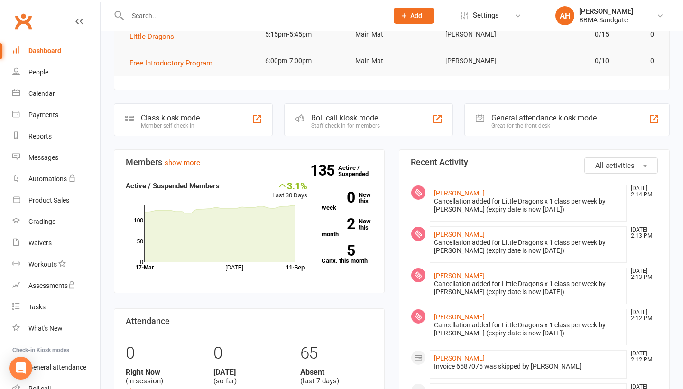
scroll to position [257, 0]
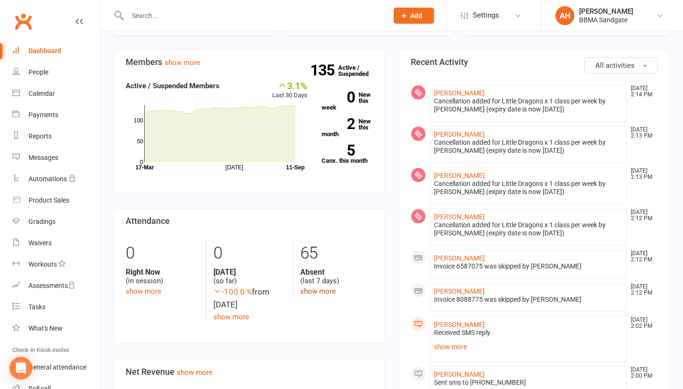
click at [310, 292] on link "show more" at bounding box center [318, 291] width 36 height 9
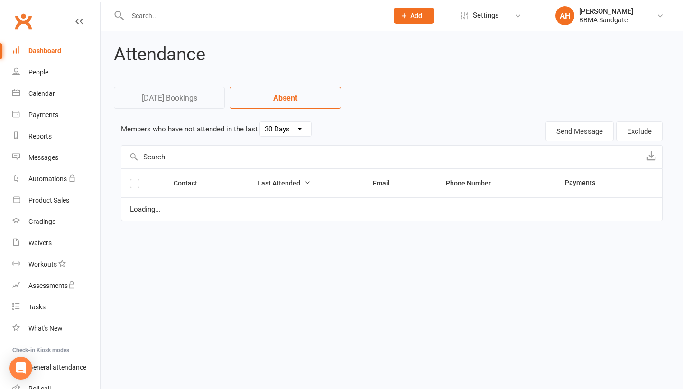
select select "7"
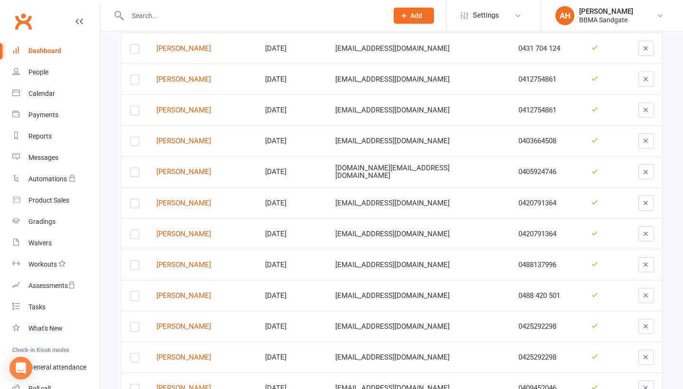
scroll to position [1616, 0]
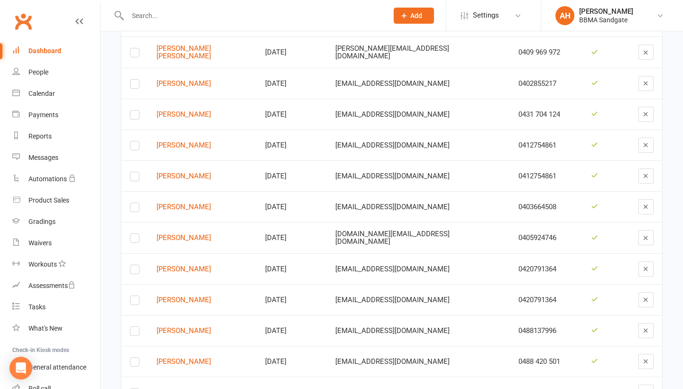
click at [71, 52] on link "Dashboard" at bounding box center [56, 50] width 88 height 21
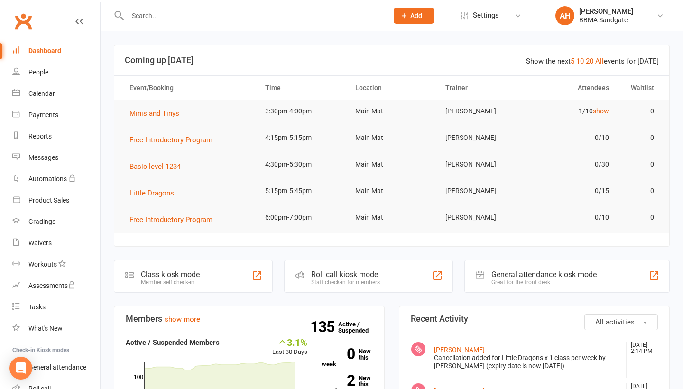
click at [225, 19] on input "text" at bounding box center [253, 15] width 257 height 13
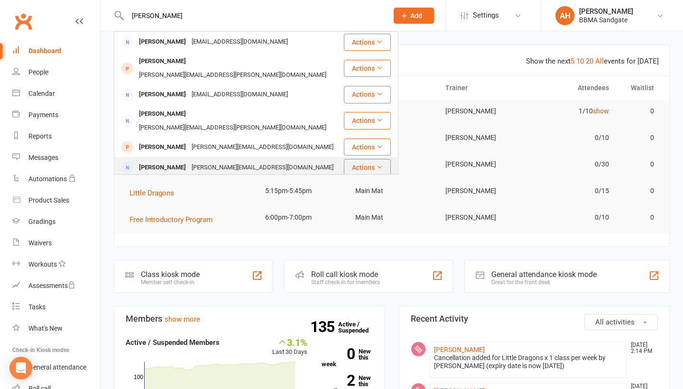
type input "[PERSON_NAME]"
click at [171, 161] on div "[PERSON_NAME]" at bounding box center [162, 168] width 53 height 14
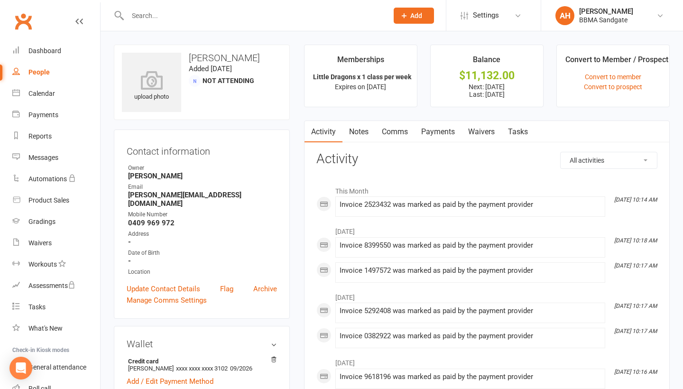
click at [439, 138] on link "Payments" at bounding box center [437, 132] width 47 height 22
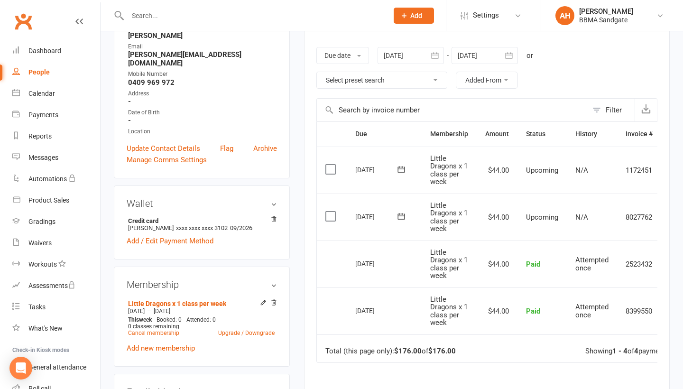
scroll to position [140, 0]
click at [509, 60] on icon "button" at bounding box center [508, 55] width 9 height 9
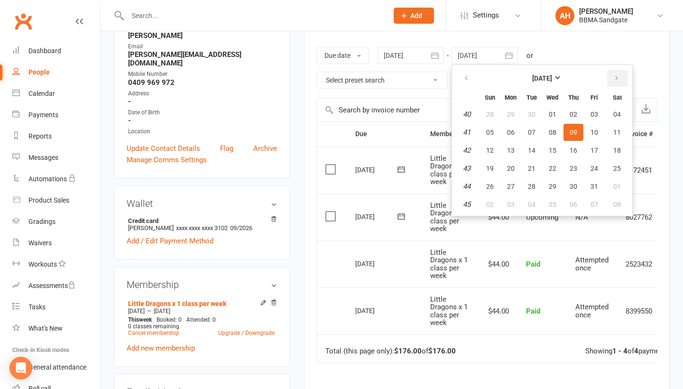
click at [616, 77] on icon "button" at bounding box center [616, 78] width 7 height 8
click at [599, 171] on button "21" at bounding box center [594, 168] width 20 height 17
type input "[DATE]"
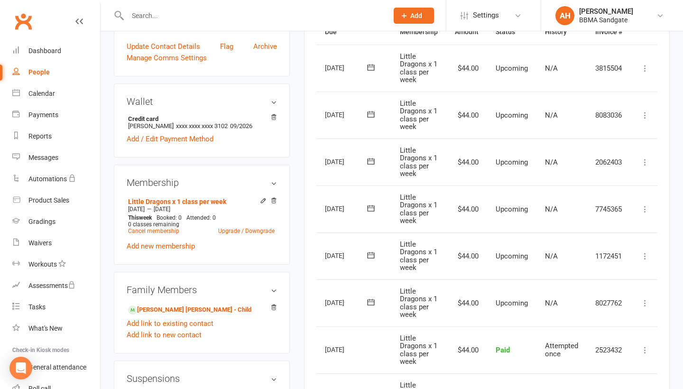
scroll to position [0, 32]
click at [644, 161] on icon at bounding box center [642, 161] width 9 height 9
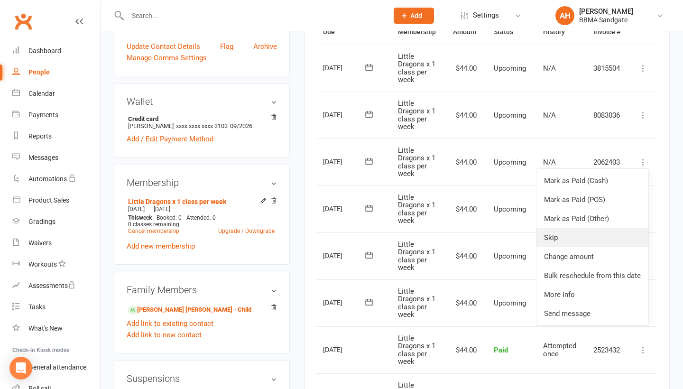
click at [581, 243] on link "Skip" at bounding box center [592, 237] width 112 height 19
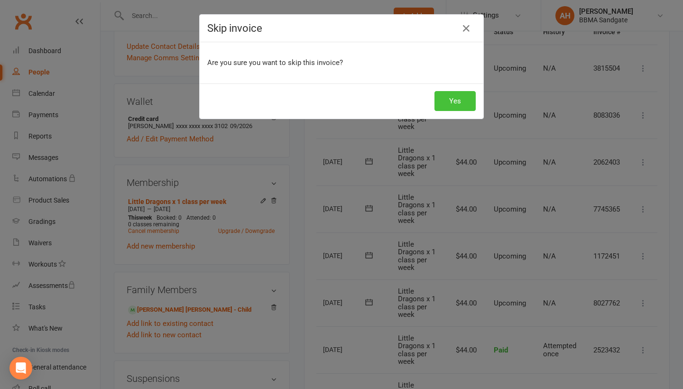
click at [452, 101] on button "Yes" at bounding box center [454, 101] width 41 height 20
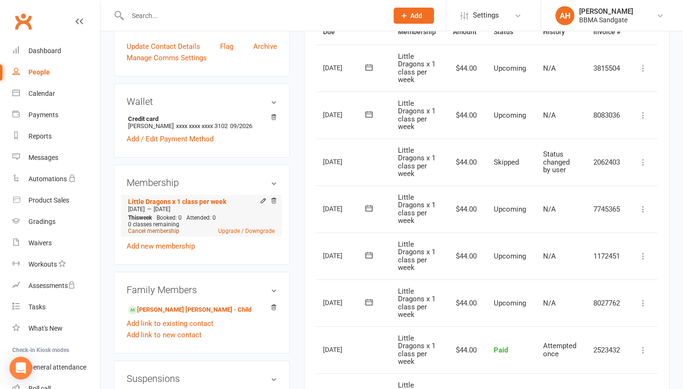
click at [160, 228] on link "Cancel membership" at bounding box center [153, 231] width 51 height 7
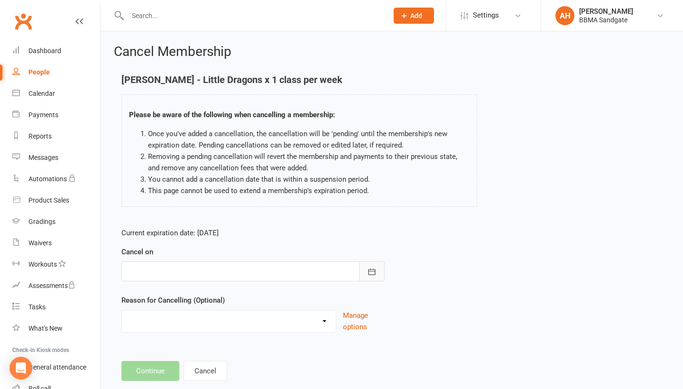
click at [365, 267] on button "button" at bounding box center [372, 271] width 26 height 20
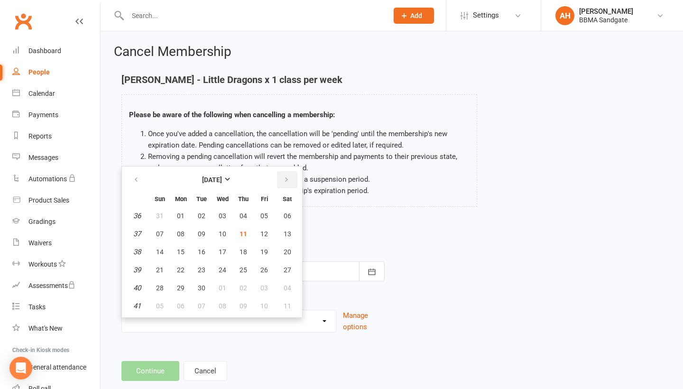
click at [291, 180] on button "button" at bounding box center [287, 179] width 20 height 17
click at [268, 233] on button "07" at bounding box center [264, 233] width 20 height 17
type input "[DATE]"
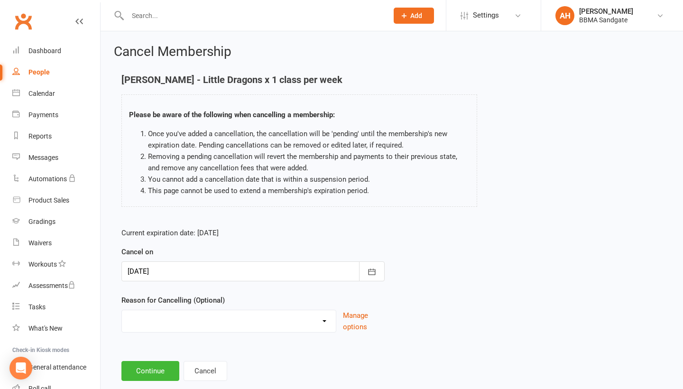
select select "2"
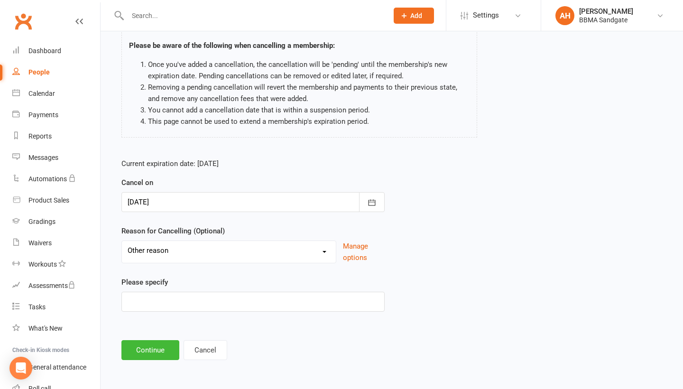
scroll to position [75, 0]
click at [225, 298] on input at bounding box center [252, 302] width 263 height 20
type input "refusing to come"
click at [153, 347] on button "Continue" at bounding box center [150, 350] width 58 height 20
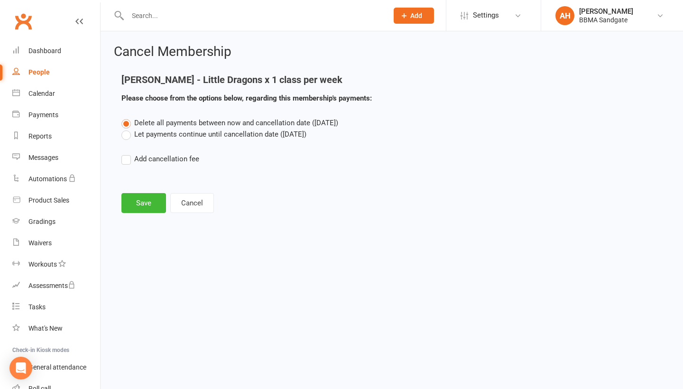
scroll to position [0, 0]
click at [147, 137] on label "Let payments continue until cancellation date ([DATE])" at bounding box center [213, 134] width 185 height 11
click at [128, 129] on input "Let payments continue until cancellation date ([DATE])" at bounding box center [124, 129] width 6 height 0
click at [148, 211] on button "Save" at bounding box center [143, 203] width 45 height 20
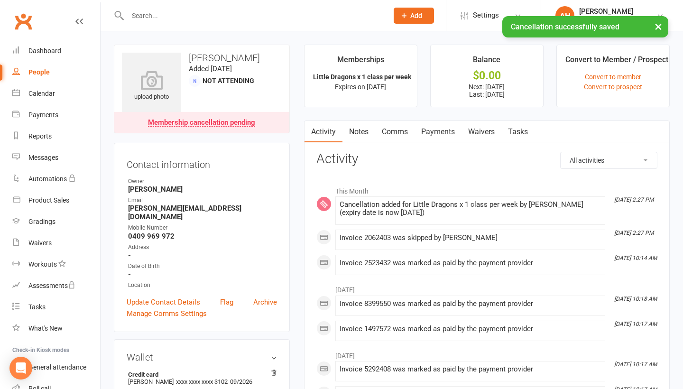
click at [436, 138] on link "Payments" at bounding box center [437, 132] width 47 height 22
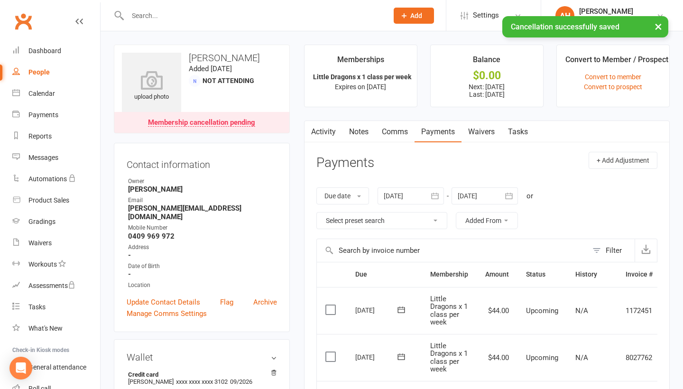
click at [517, 200] on button "button" at bounding box center [509, 195] width 17 height 17
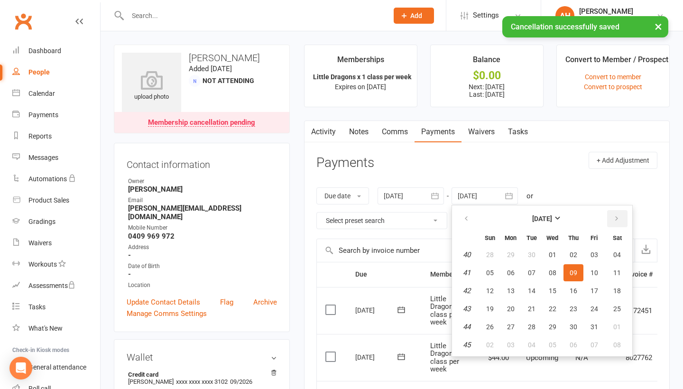
click at [616, 221] on icon "button" at bounding box center [616, 219] width 7 height 8
click at [610, 315] on button "22" at bounding box center [617, 308] width 24 height 17
type input "[DATE]"
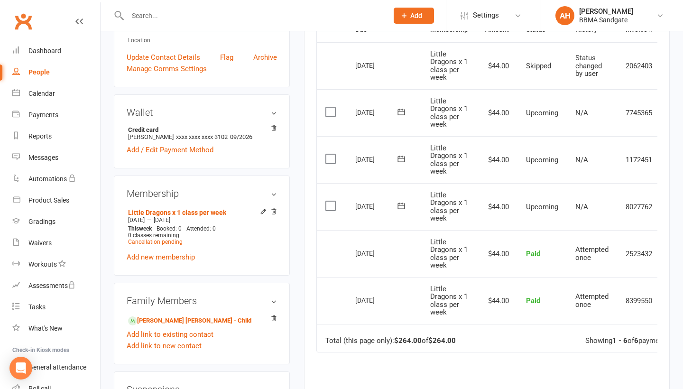
scroll to position [245, 0]
click at [173, 315] on link "[PERSON_NAME] [PERSON_NAME] - Child" at bounding box center [189, 320] width 123 height 10
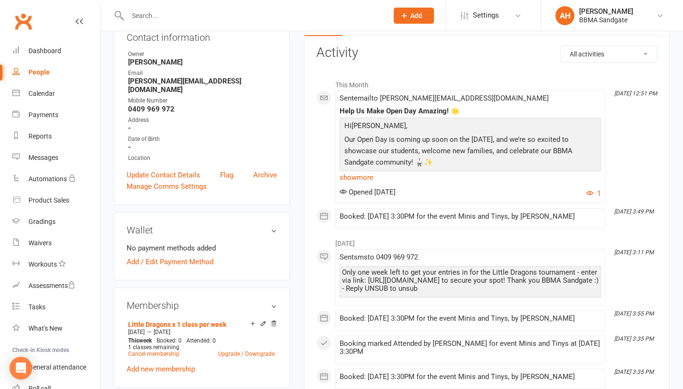
scroll to position [151, 0]
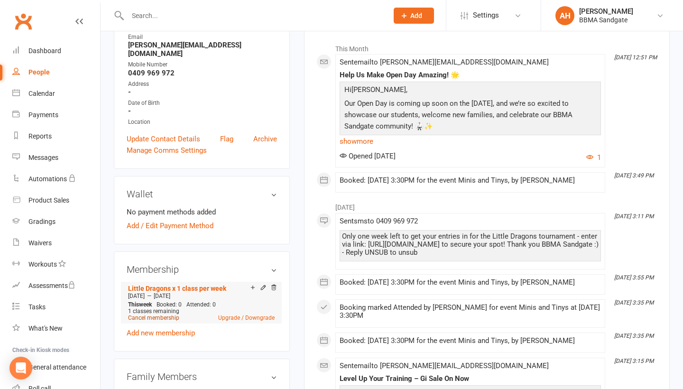
click at [167, 314] on link "Cancel membership" at bounding box center [153, 317] width 51 height 7
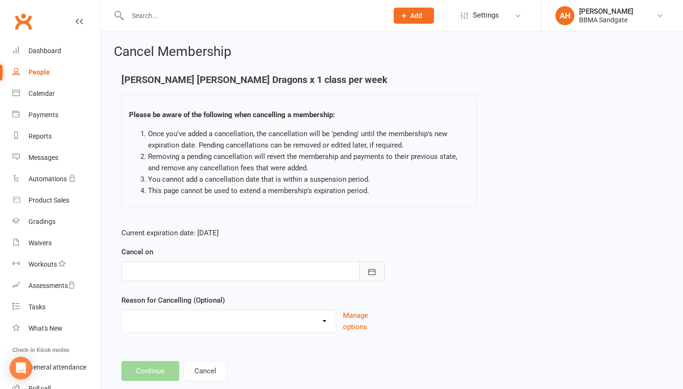
click at [371, 271] on icon "button" at bounding box center [371, 271] width 9 height 9
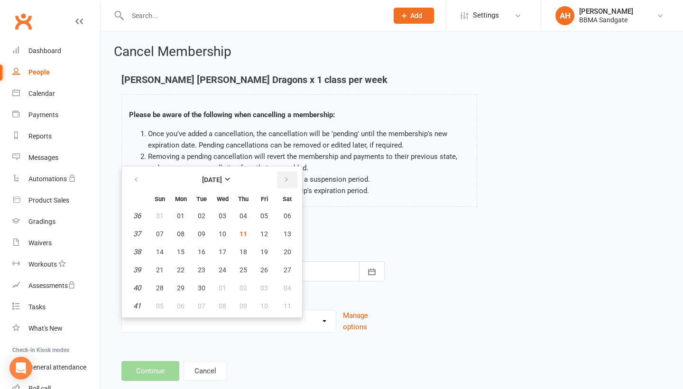
click at [286, 177] on button "button" at bounding box center [287, 179] width 20 height 17
click at [262, 250] on span "14" at bounding box center [264, 252] width 8 height 8
type input "[DATE]"
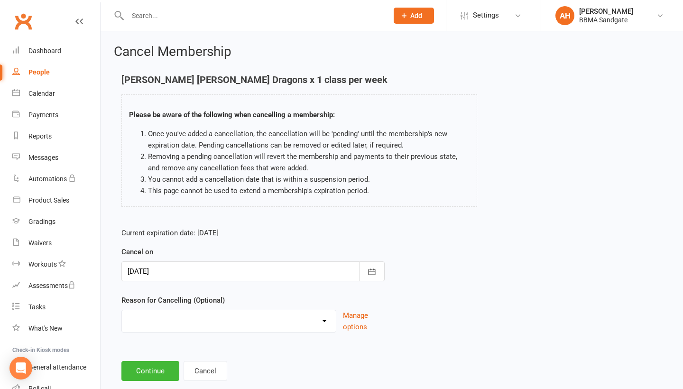
select select "2"
click at [192, 373] on input at bounding box center [252, 371] width 263 height 20
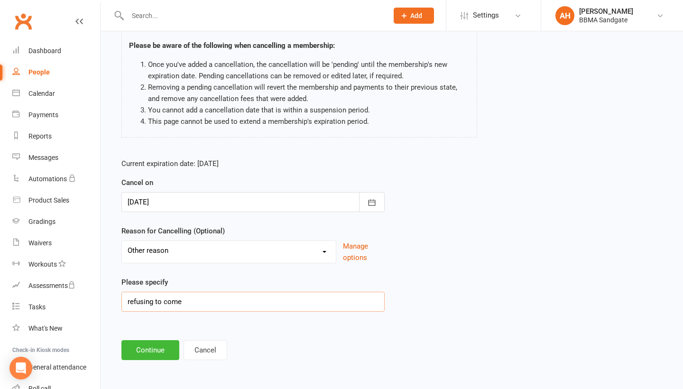
scroll to position [75, 0]
type input "refusing to come"
click at [163, 340] on button "Continue" at bounding box center [150, 350] width 58 height 20
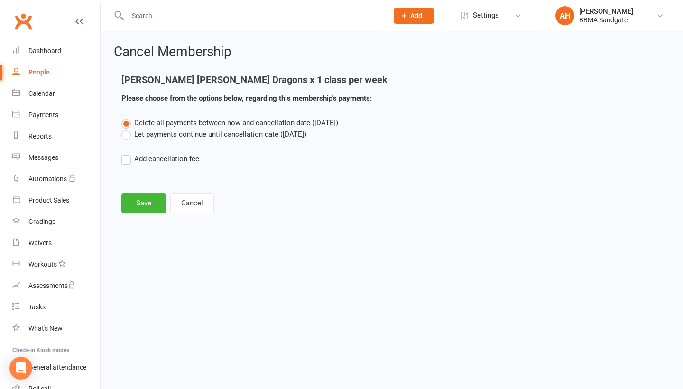
scroll to position [0, 0]
click at [146, 137] on label "Let payments continue until cancellation date ([DATE])" at bounding box center [213, 134] width 185 height 11
click at [128, 129] on input "Let payments continue until cancellation date ([DATE])" at bounding box center [124, 129] width 6 height 0
click at [146, 206] on button "Save" at bounding box center [143, 203] width 45 height 20
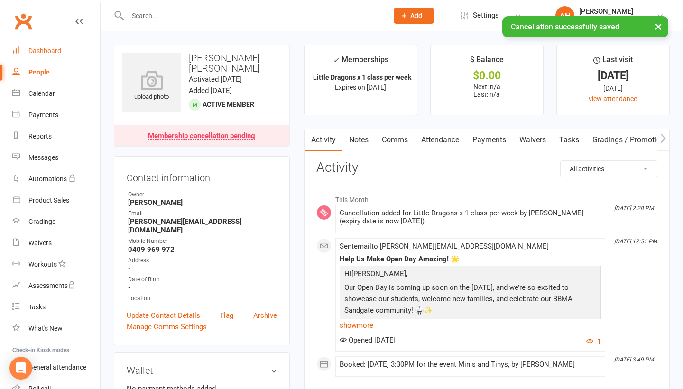
click at [69, 57] on link "Dashboard" at bounding box center [56, 50] width 88 height 21
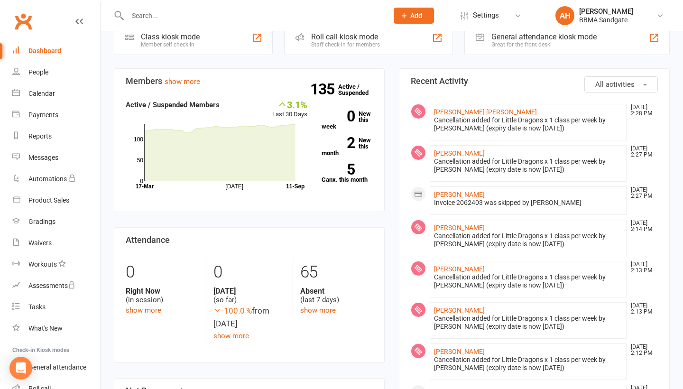
scroll to position [236, 0]
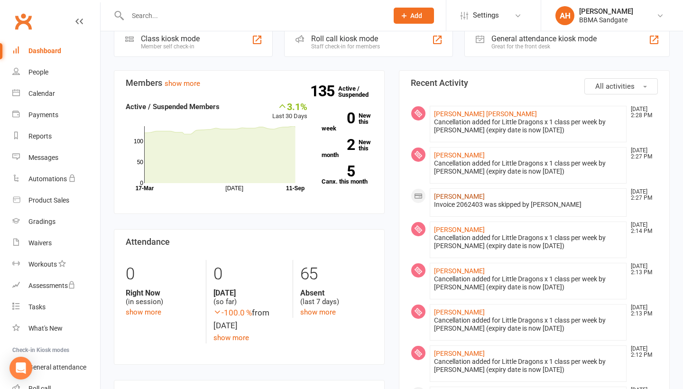
click at [446, 197] on link "[PERSON_NAME]" at bounding box center [459, 197] width 51 height 8
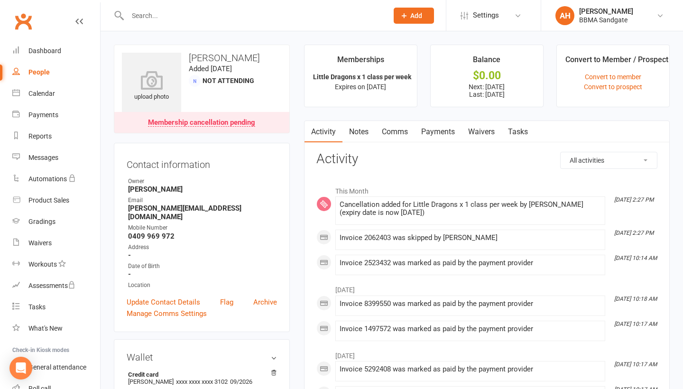
click at [453, 134] on link "Payments" at bounding box center [437, 132] width 47 height 22
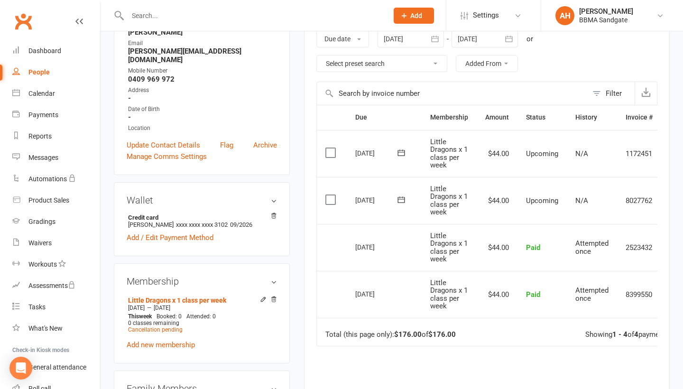
scroll to position [157, 0]
click at [513, 39] on icon "button" at bounding box center [508, 38] width 9 height 9
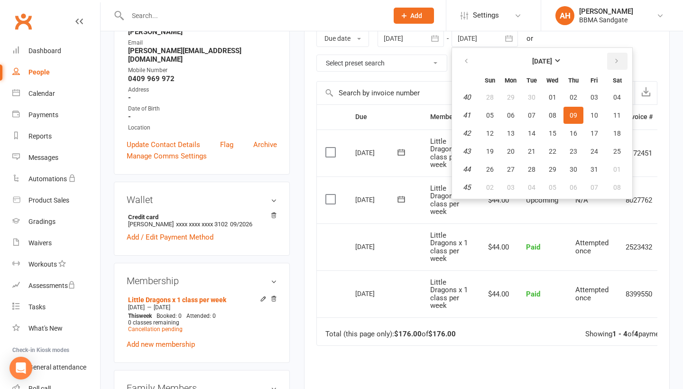
click at [616, 61] on icon "button" at bounding box center [616, 61] width 7 height 8
click at [593, 147] on button "21" at bounding box center [594, 151] width 20 height 17
type input "[DATE]"
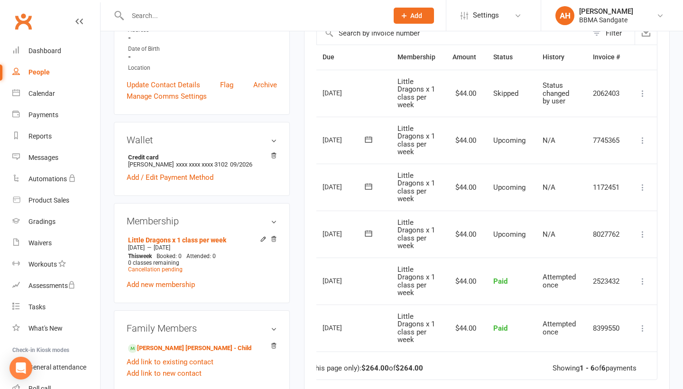
scroll to position [0, 33]
click at [645, 140] on icon at bounding box center [642, 140] width 9 height 9
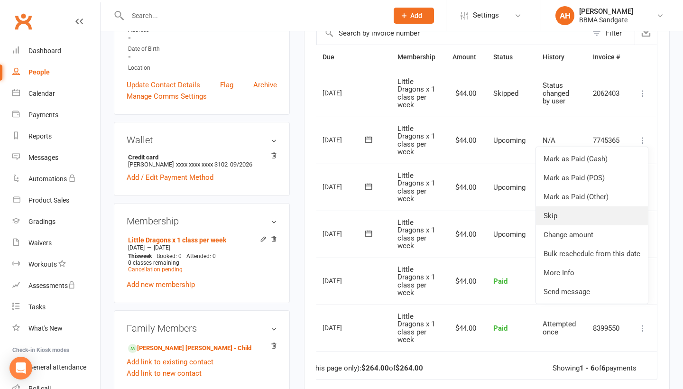
click at [592, 211] on link "Skip" at bounding box center [592, 215] width 112 height 19
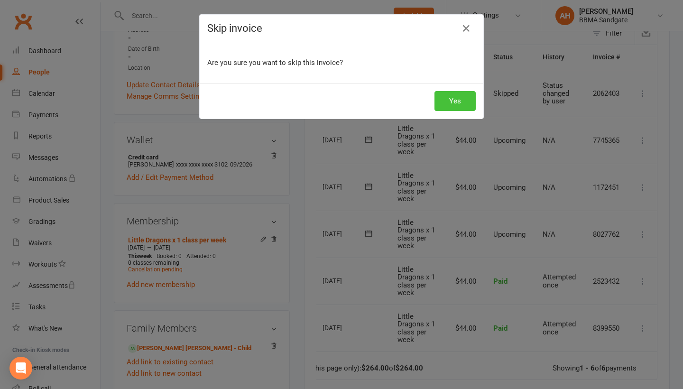
click at [458, 100] on button "Yes" at bounding box center [454, 101] width 41 height 20
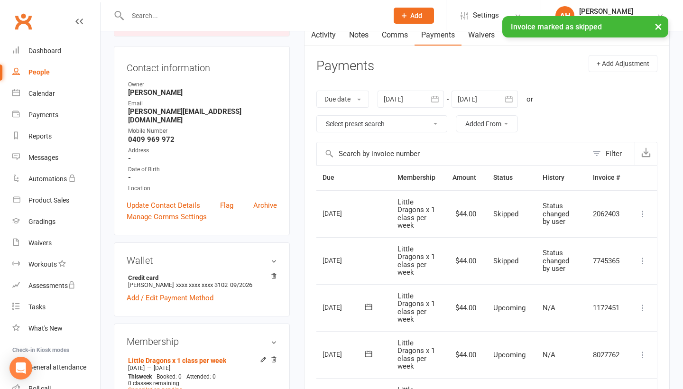
scroll to position [96, 0]
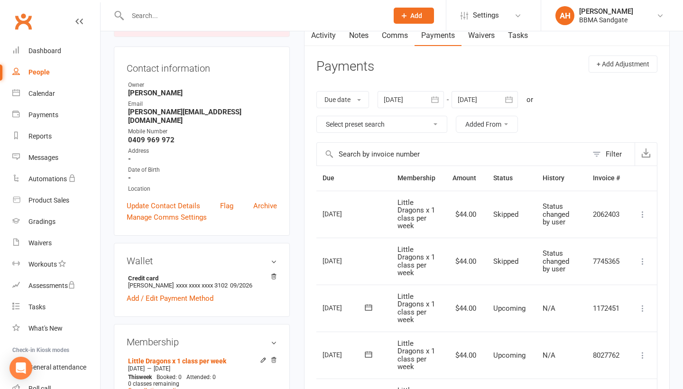
click at [641, 266] on icon at bounding box center [642, 261] width 9 height 9
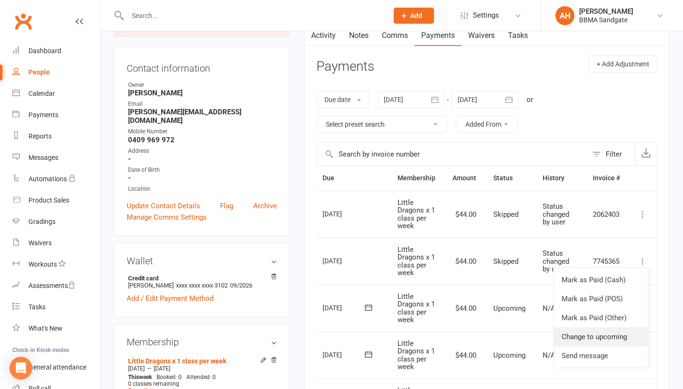
click at [598, 331] on link "Change to upcoming" at bounding box center [601, 336] width 94 height 19
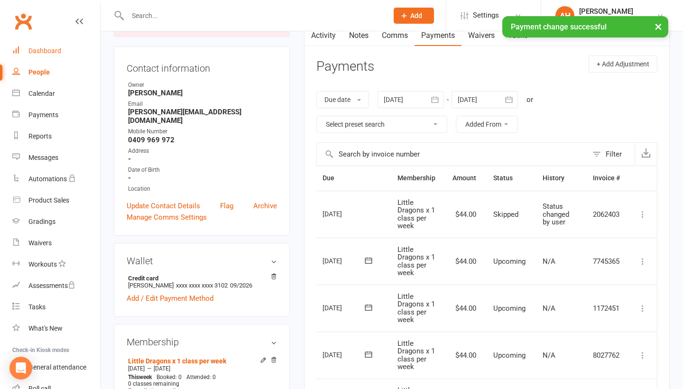
click at [64, 53] on link "Dashboard" at bounding box center [56, 50] width 88 height 21
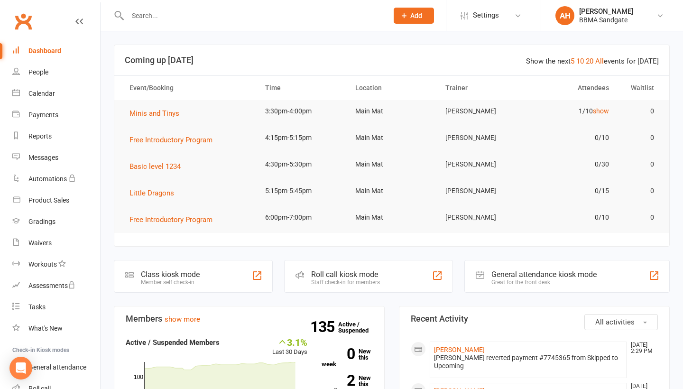
click at [458, 347] on li "[PERSON_NAME] [DATE] 2:29 PM [PERSON_NAME] reverted payment #7745365 from Skipp…" at bounding box center [528, 359] width 197 height 37
click at [458, 349] on link "[PERSON_NAME]" at bounding box center [459, 350] width 51 height 8
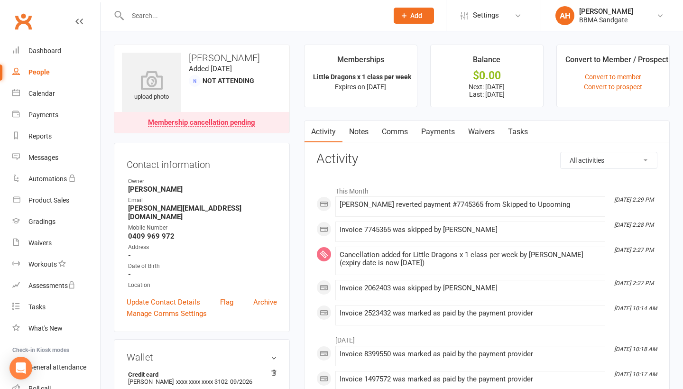
click at [444, 131] on link "Payments" at bounding box center [437, 132] width 47 height 22
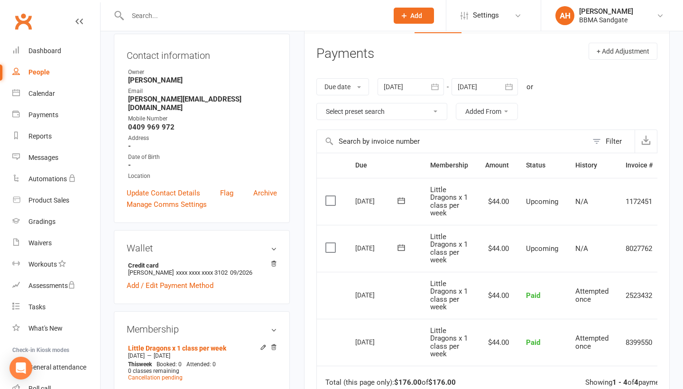
scroll to position [109, 0]
click at [75, 55] on link "Dashboard" at bounding box center [56, 50] width 88 height 21
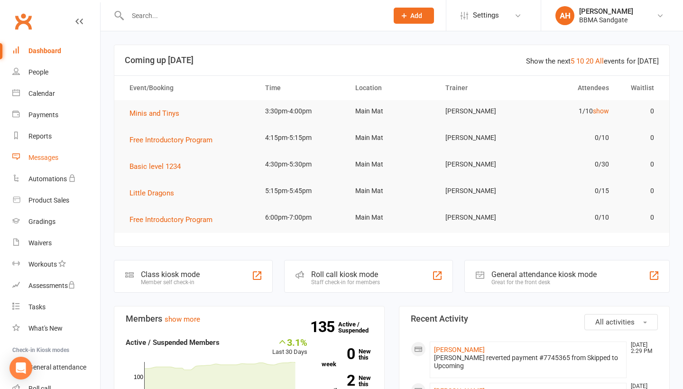
click at [74, 157] on link "Messages" at bounding box center [56, 157] width 88 height 21
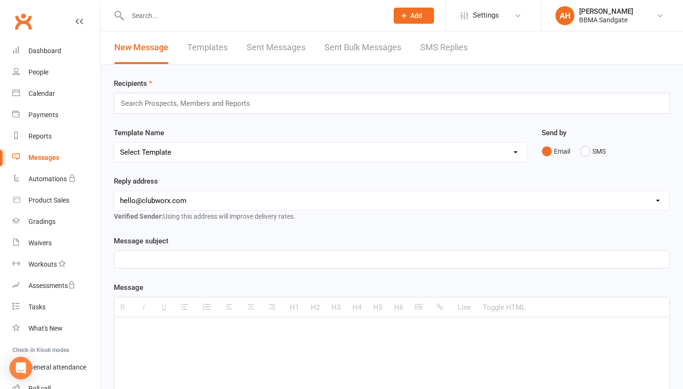
click at [428, 51] on link "SMS Replies" at bounding box center [443, 47] width 47 height 33
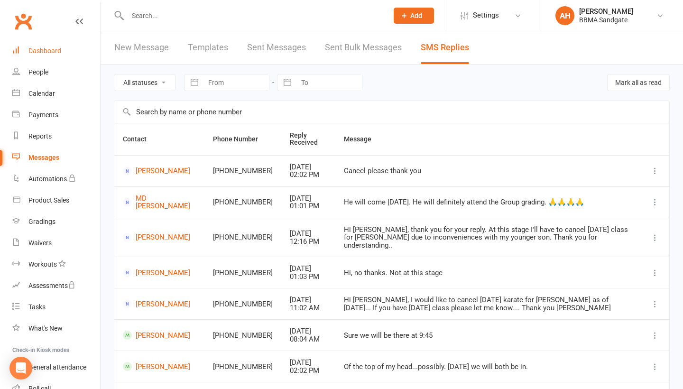
click at [60, 46] on link "Dashboard" at bounding box center [56, 50] width 88 height 21
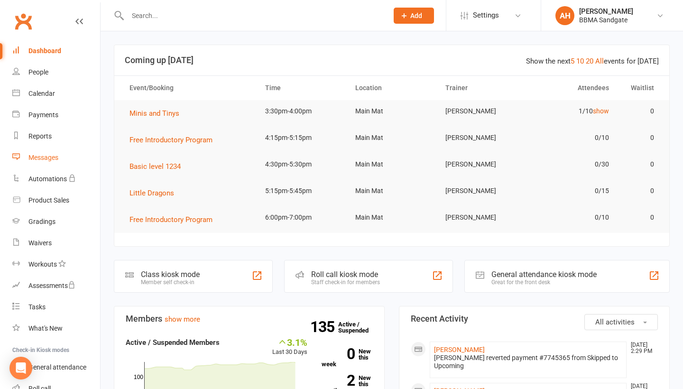
click at [86, 154] on link "Messages" at bounding box center [56, 157] width 88 height 21
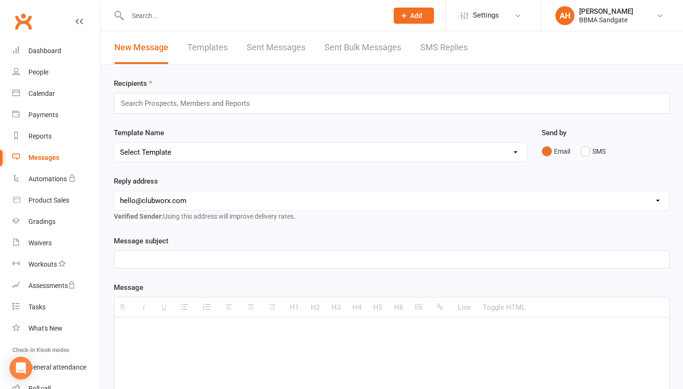
click at [421, 46] on link "SMS Replies" at bounding box center [443, 47] width 47 height 33
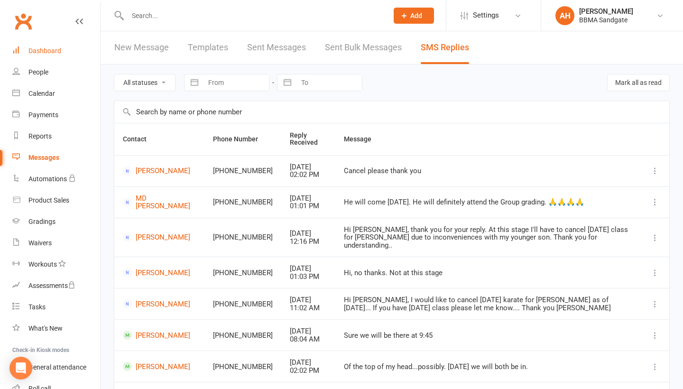
click at [76, 50] on link "Dashboard" at bounding box center [56, 50] width 88 height 21
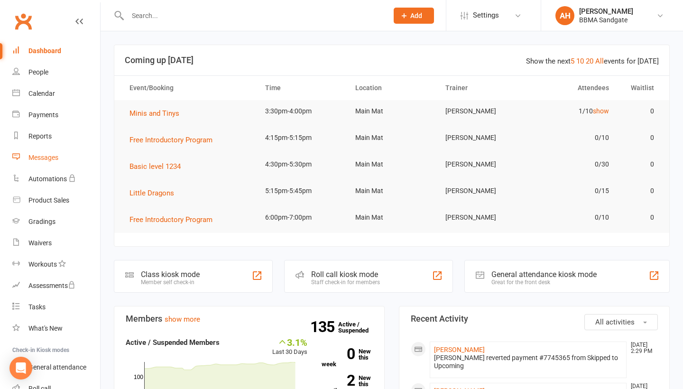
click at [85, 157] on link "Messages" at bounding box center [56, 157] width 88 height 21
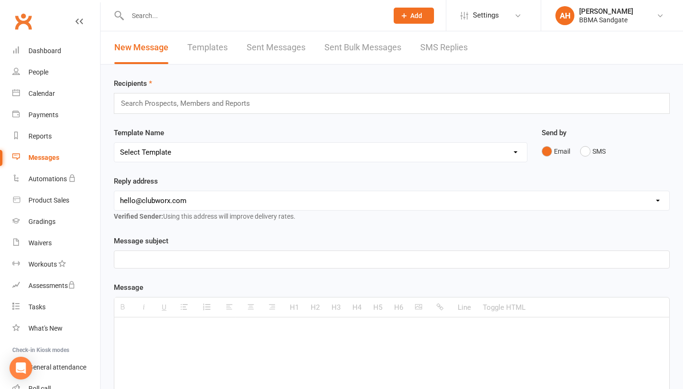
click at [450, 46] on link "SMS Replies" at bounding box center [443, 47] width 47 height 33
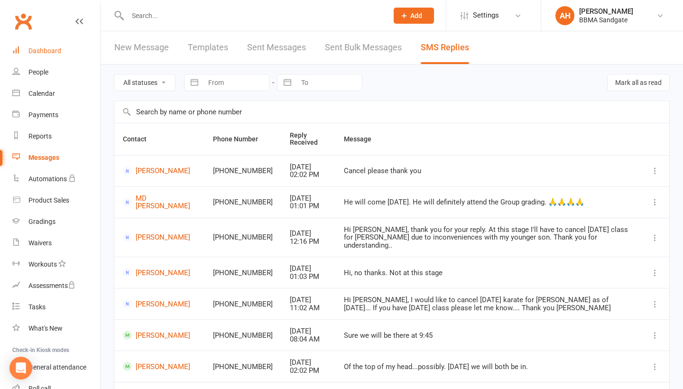
click at [61, 46] on link "Dashboard" at bounding box center [56, 50] width 88 height 21
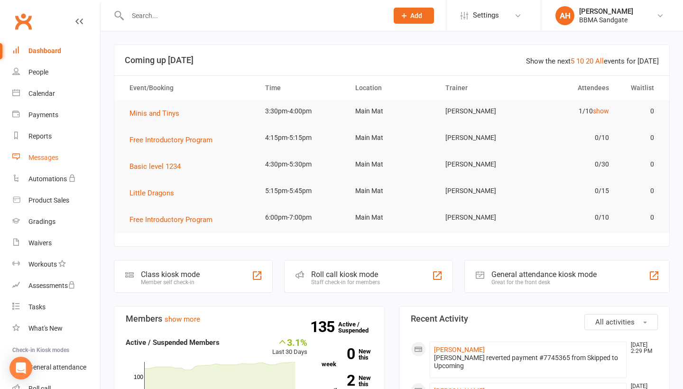
click at [57, 154] on div "Messages" at bounding box center [43, 158] width 30 height 8
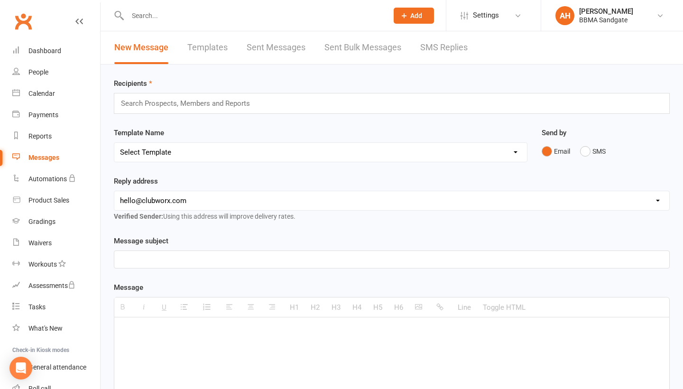
click at [445, 53] on link "SMS Replies" at bounding box center [443, 47] width 47 height 33
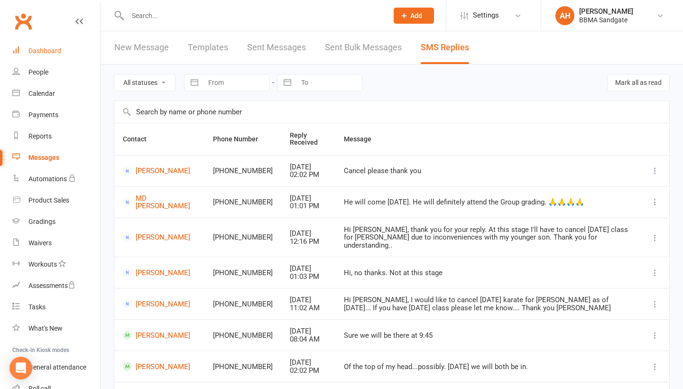
click at [69, 50] on link "Dashboard" at bounding box center [56, 50] width 88 height 21
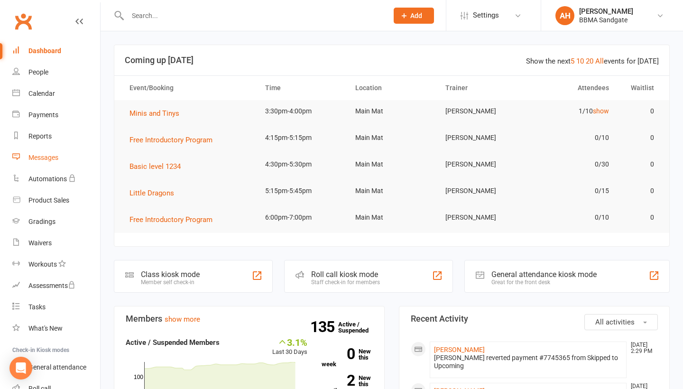
click at [57, 166] on link "Messages" at bounding box center [56, 157] width 88 height 21
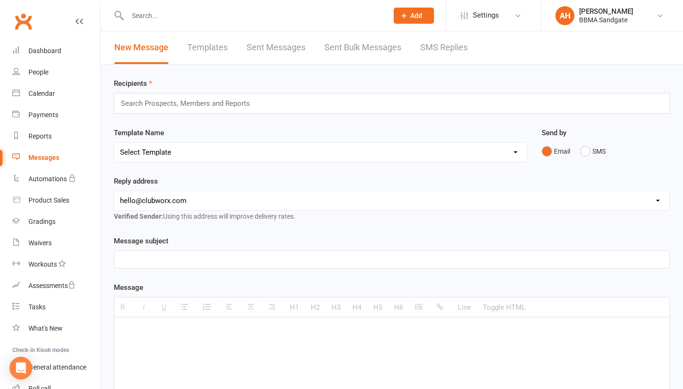
click at [431, 54] on link "SMS Replies" at bounding box center [443, 47] width 47 height 33
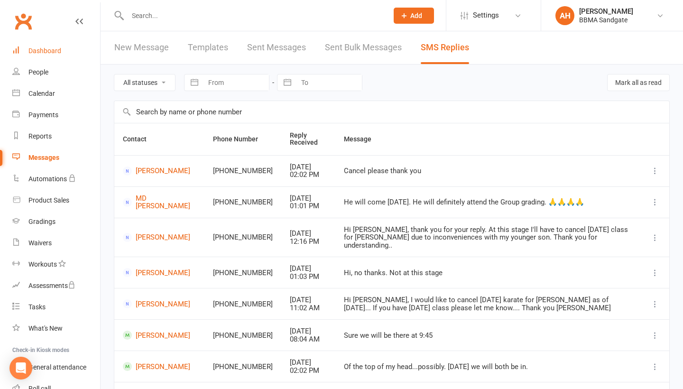
click at [57, 46] on link "Dashboard" at bounding box center [56, 50] width 88 height 21
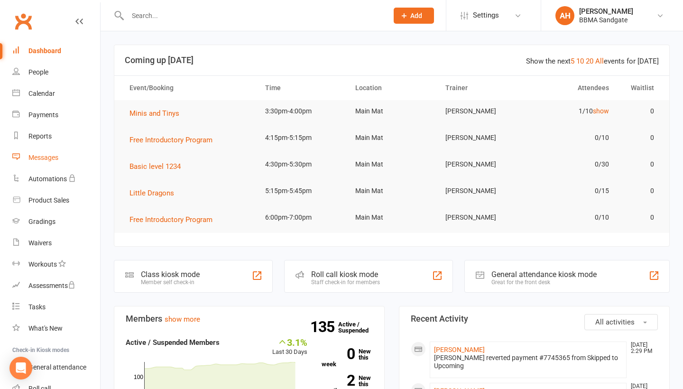
click at [78, 161] on link "Messages" at bounding box center [56, 157] width 88 height 21
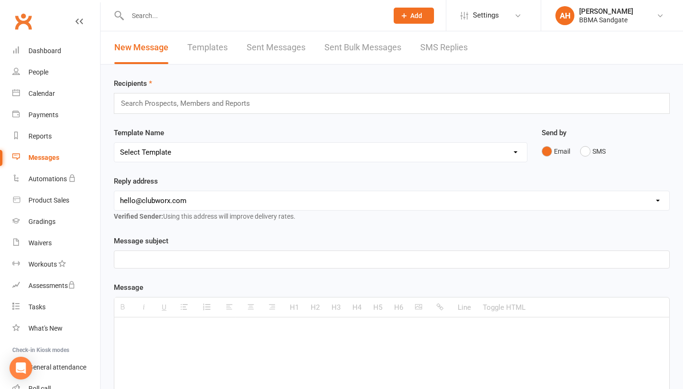
click at [457, 56] on link "SMS Replies" at bounding box center [443, 47] width 47 height 33
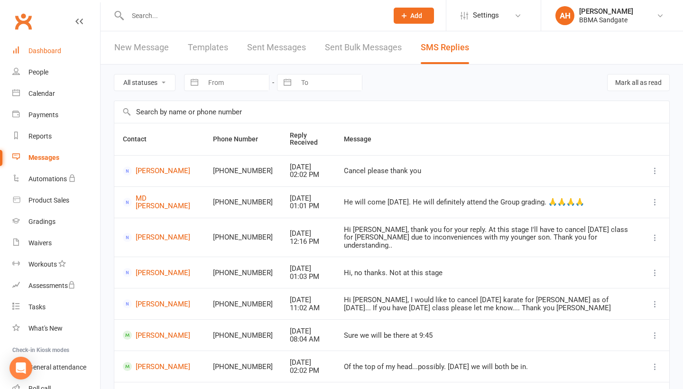
click at [86, 43] on link "Dashboard" at bounding box center [56, 50] width 88 height 21
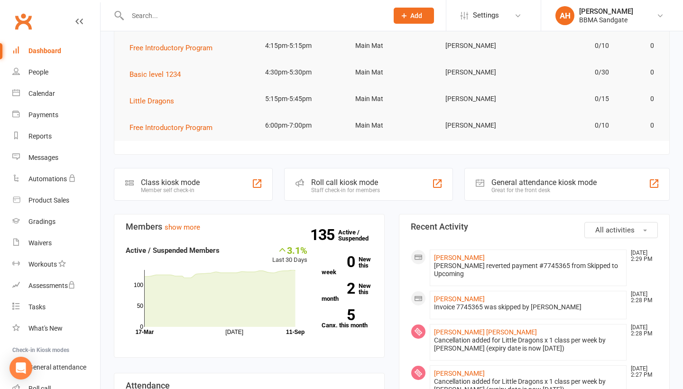
scroll to position [91, 0]
click at [160, 79] on span "Basic level 1234" at bounding box center [154, 75] width 51 height 9
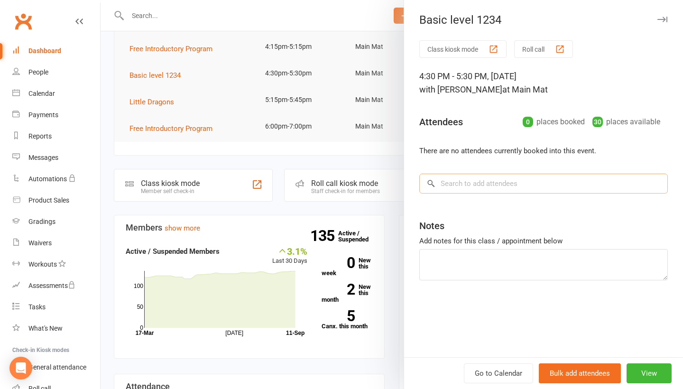
click at [469, 193] on input "search" at bounding box center [543, 184] width 248 height 20
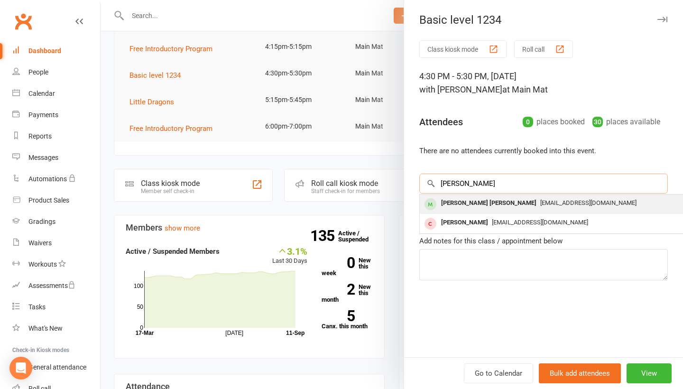
type input "[PERSON_NAME]"
drag, startPoint x: 469, startPoint y: 202, endPoint x: 466, endPoint y: 212, distance: 10.4
click at [466, 210] on div "[PERSON_NAME] [PERSON_NAME]" at bounding box center [488, 203] width 103 height 14
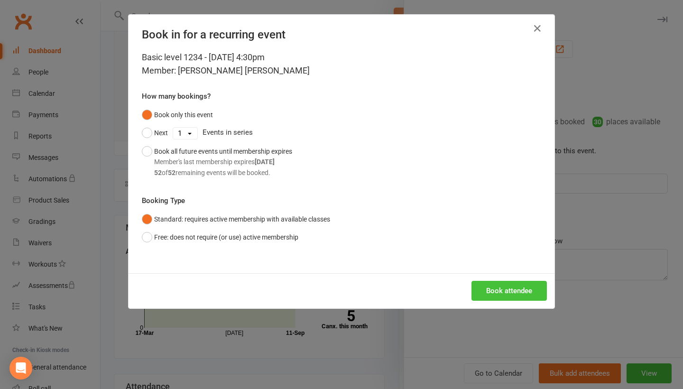
click at [499, 296] on button "Book attendee" at bounding box center [508, 291] width 75 height 20
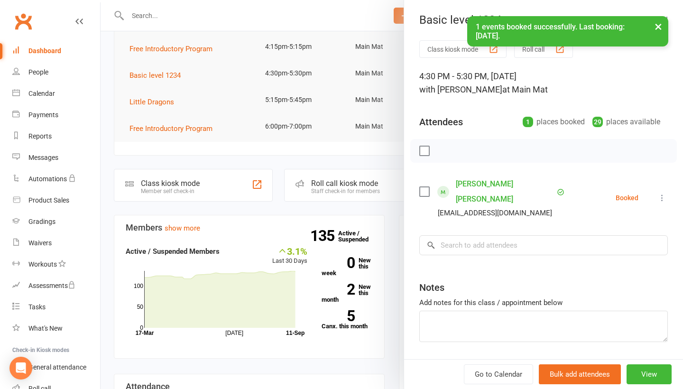
click at [661, 193] on icon at bounding box center [661, 197] width 9 height 9
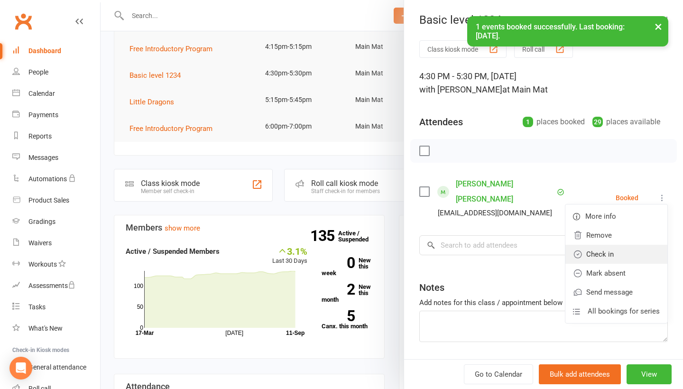
click at [624, 245] on link "Check in" at bounding box center [616, 254] width 102 height 19
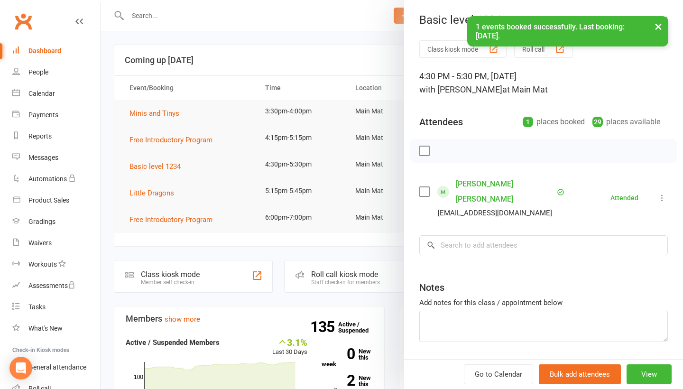
scroll to position [0, 0]
click at [333, 16] on div "× 1 events booked successfully. Last booking: [DATE]." at bounding box center [335, 16] width 671 height 0
click at [37, 159] on div "Messages" at bounding box center [43, 158] width 30 height 8
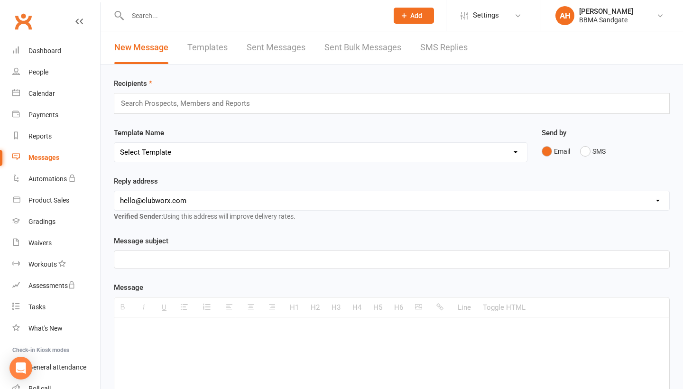
click at [443, 48] on link "SMS Replies" at bounding box center [443, 47] width 47 height 33
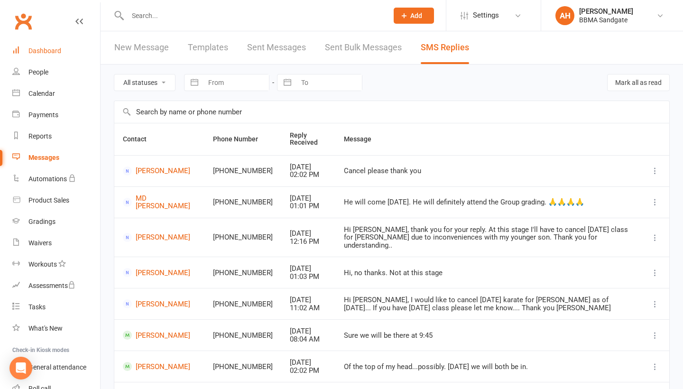
click at [84, 45] on link "Dashboard" at bounding box center [56, 50] width 88 height 21
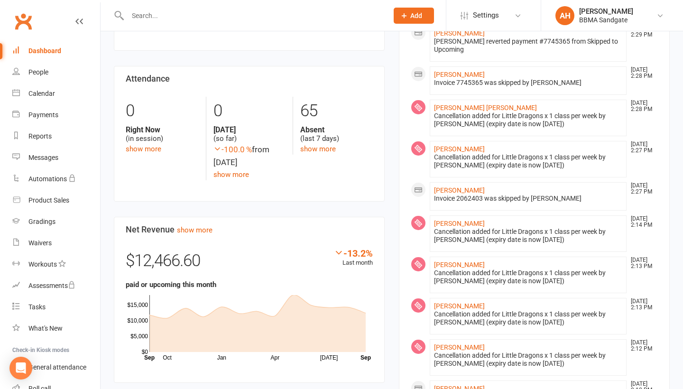
scroll to position [397, 0]
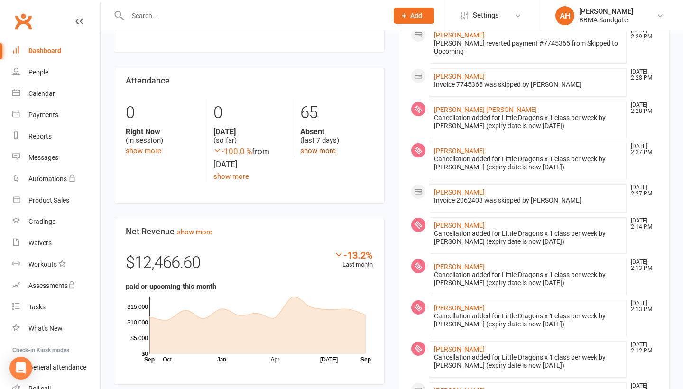
click at [322, 151] on link "show more" at bounding box center [318, 151] width 36 height 9
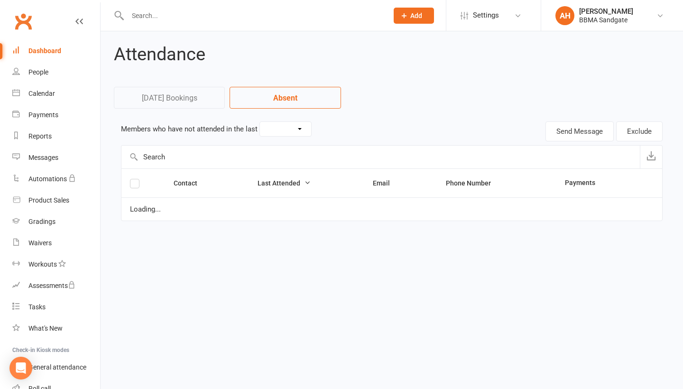
select select "7"
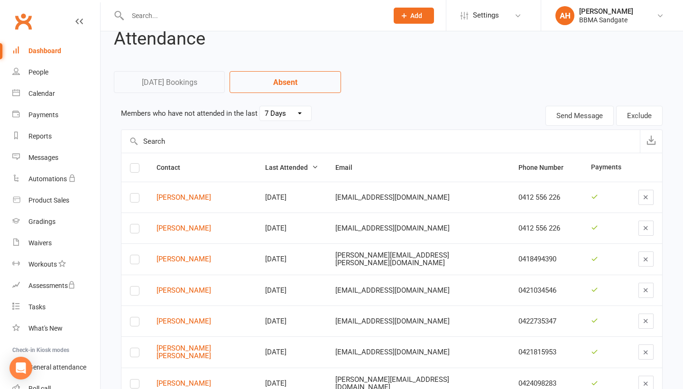
scroll to position [16, 0]
click at [63, 50] on link "Dashboard" at bounding box center [56, 50] width 88 height 21
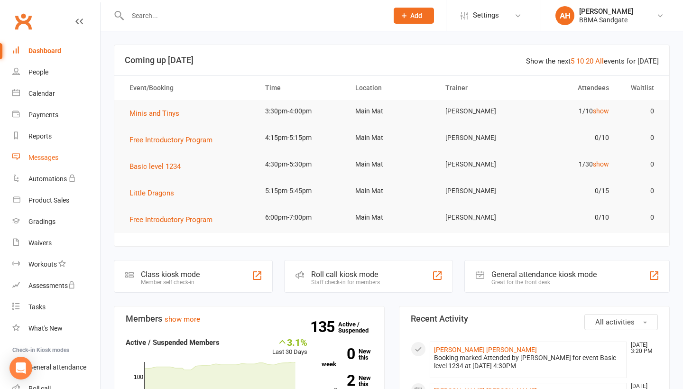
click at [52, 161] on div "Messages" at bounding box center [43, 158] width 30 height 8
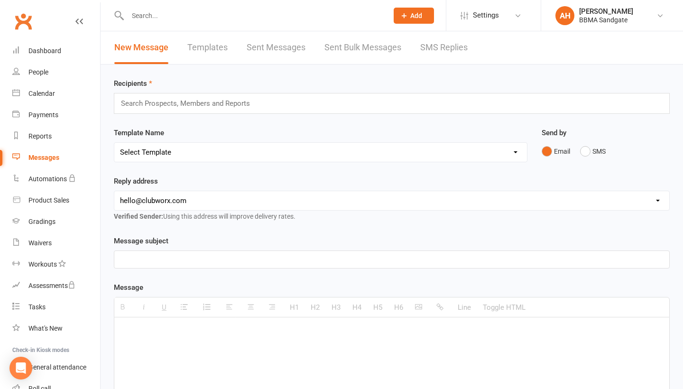
click at [449, 50] on link "SMS Replies" at bounding box center [443, 47] width 47 height 33
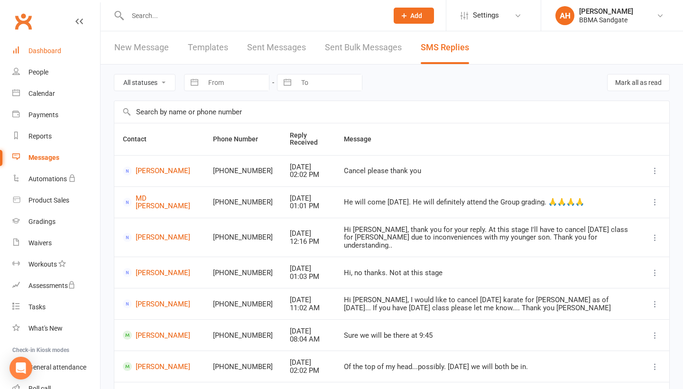
click at [67, 41] on link "Dashboard" at bounding box center [56, 50] width 88 height 21
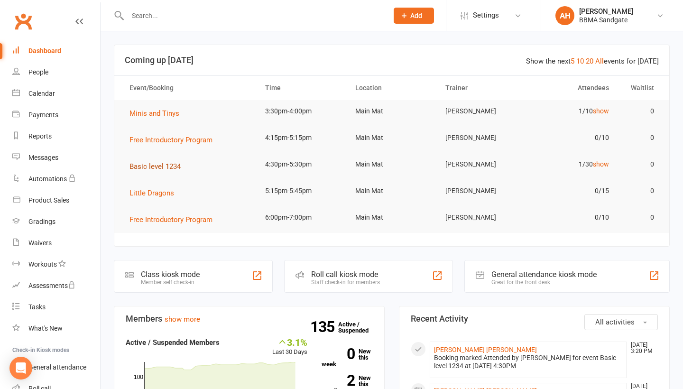
click at [165, 166] on span "Basic level 1234" at bounding box center [154, 166] width 51 height 9
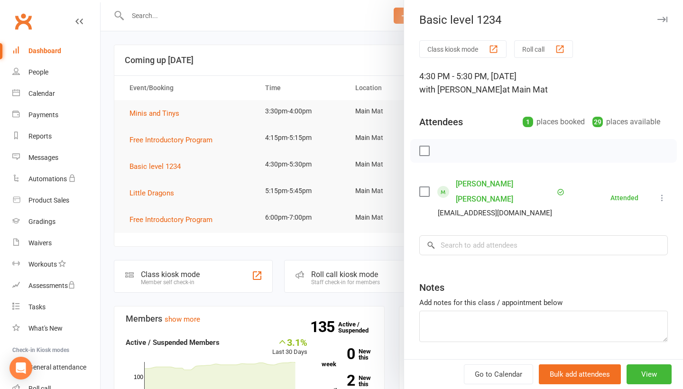
click at [170, 101] on div at bounding box center [392, 194] width 582 height 389
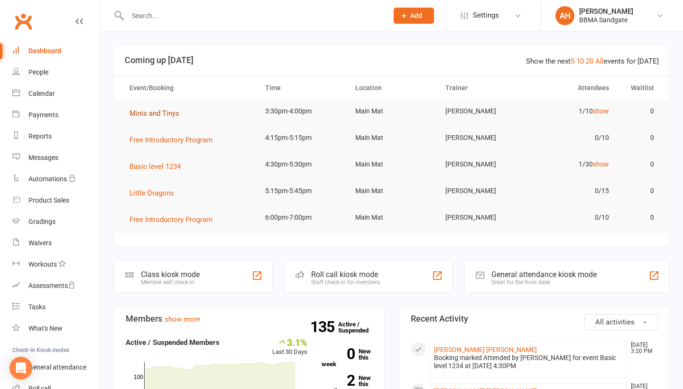
click at [169, 118] on span "Minis and Tinys" at bounding box center [154, 113] width 50 height 9
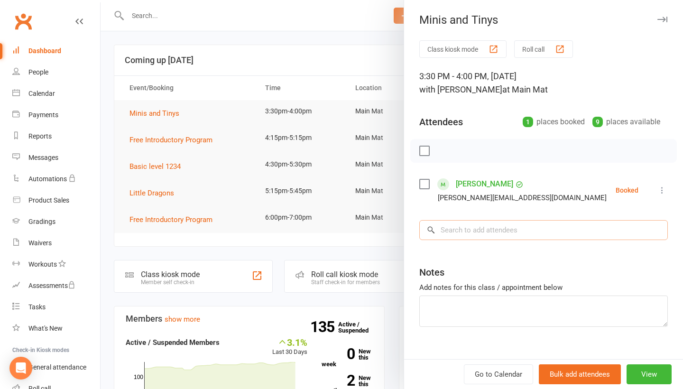
click at [481, 230] on input "search" at bounding box center [543, 230] width 248 height 20
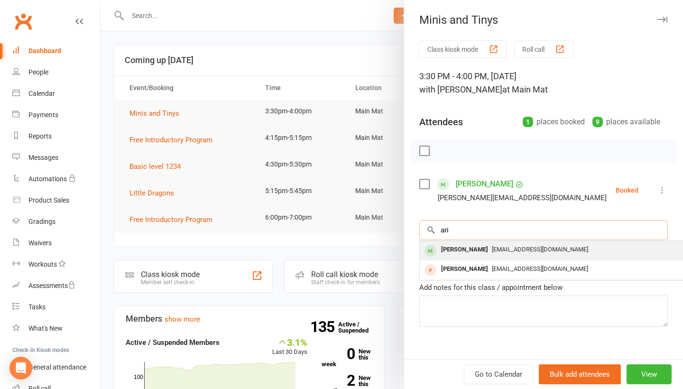
type input "ari"
click at [477, 255] on div "[PERSON_NAME]" at bounding box center [464, 250] width 55 height 14
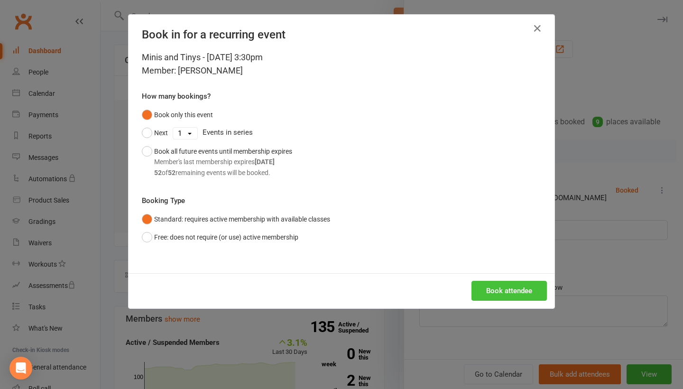
click at [488, 285] on button "Book attendee" at bounding box center [508, 291] width 75 height 20
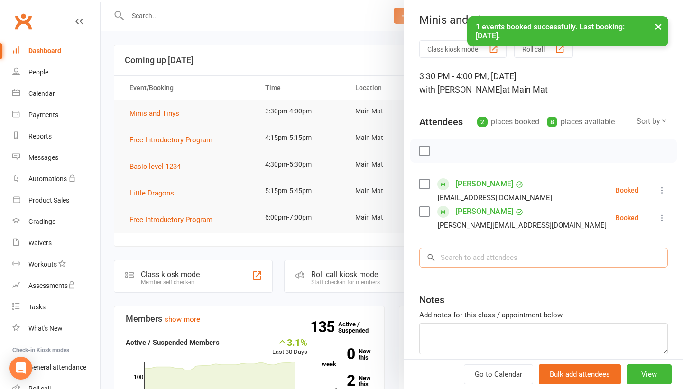
click at [490, 258] on input "search" at bounding box center [543, 258] width 248 height 20
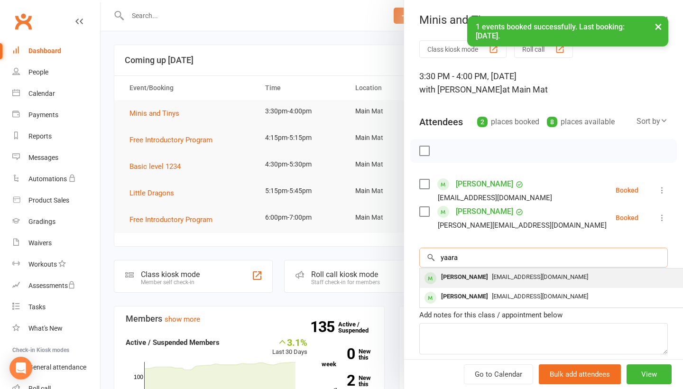
type input "yaara"
click at [490, 284] on div "[EMAIL_ADDRESS][DOMAIN_NAME]" at bounding box center [561, 277] width 276 height 14
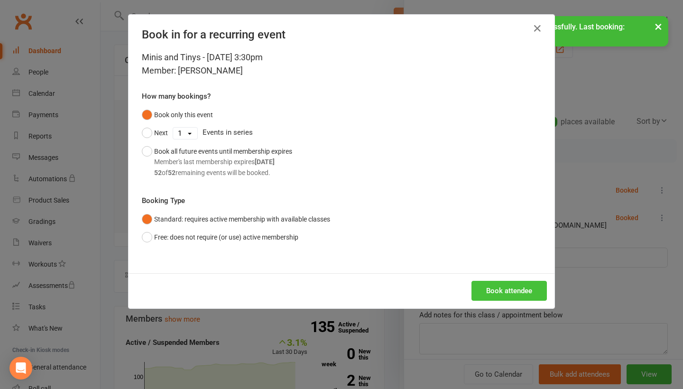
click at [495, 285] on button "Book attendee" at bounding box center [508, 291] width 75 height 20
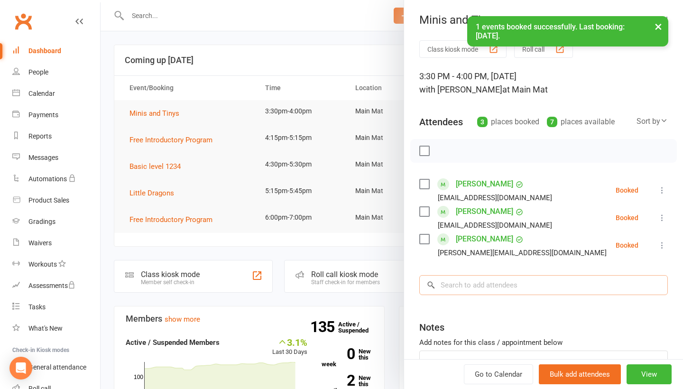
click at [486, 280] on input "search" at bounding box center [543, 285] width 248 height 20
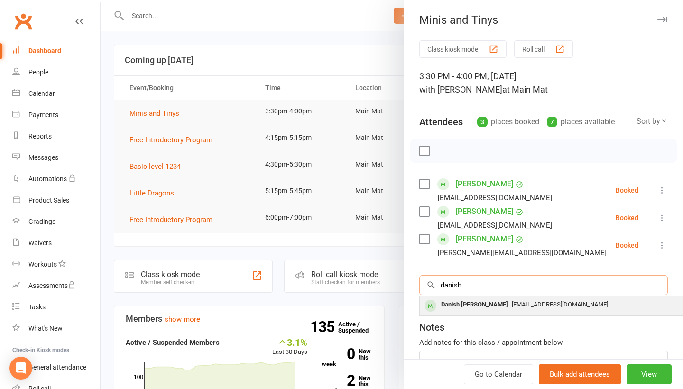
type input "danish"
click at [483, 303] on div "Danish [PERSON_NAME]" at bounding box center [474, 305] width 74 height 14
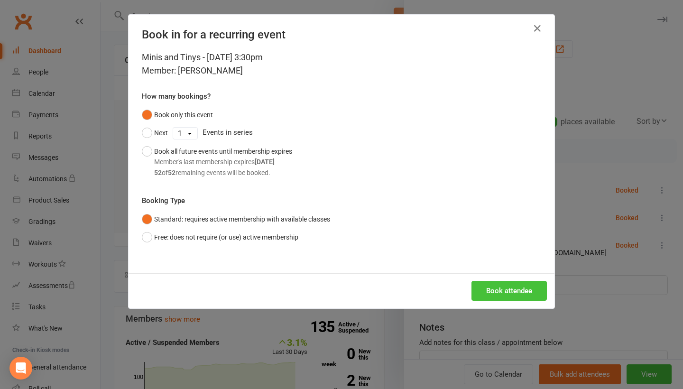
click at [504, 291] on button "Book attendee" at bounding box center [508, 291] width 75 height 20
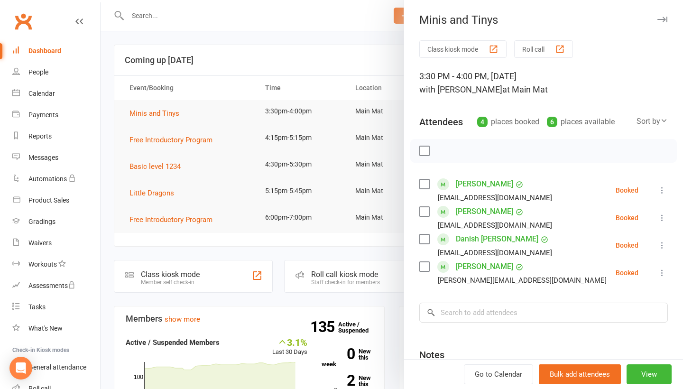
click at [660, 220] on icon at bounding box center [661, 217] width 9 height 9
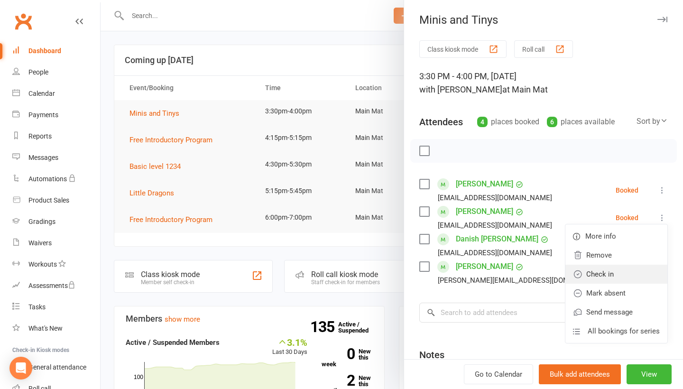
click at [622, 270] on link "Check in" at bounding box center [616, 274] width 102 height 19
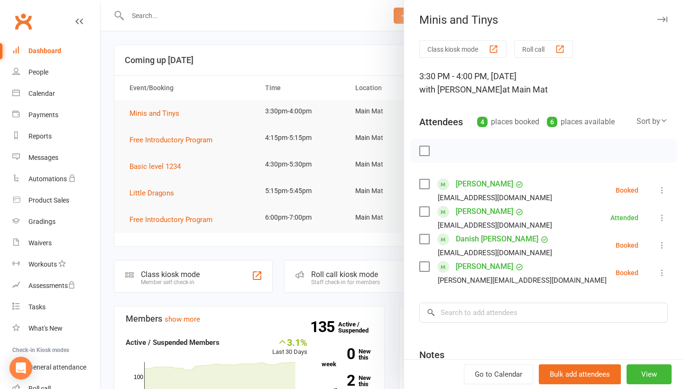
click at [211, 41] on div at bounding box center [392, 194] width 582 height 389
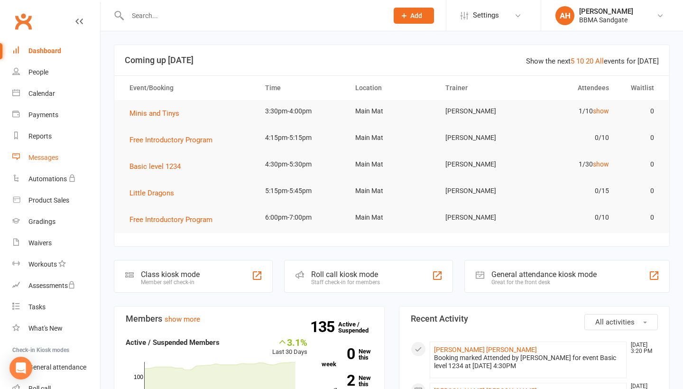
click at [74, 161] on link "Messages" at bounding box center [56, 157] width 88 height 21
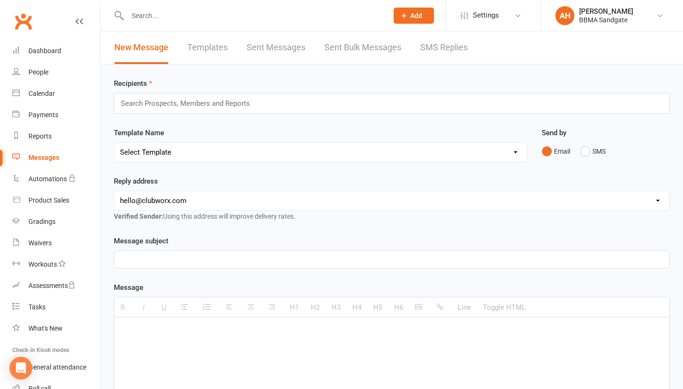
click at [431, 51] on link "SMS Replies" at bounding box center [443, 47] width 47 height 33
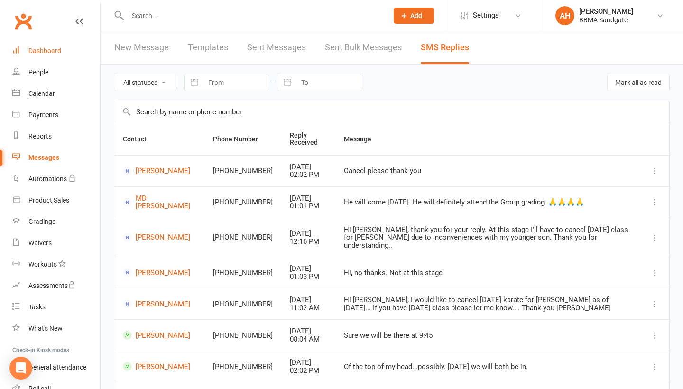
click at [41, 45] on link "Dashboard" at bounding box center [56, 50] width 88 height 21
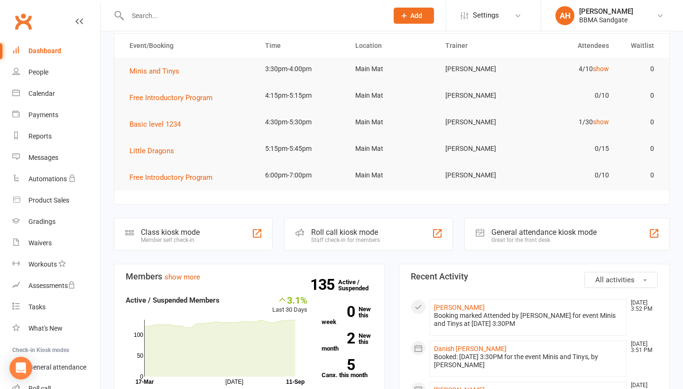
scroll to position [42, 0]
click at [155, 77] on button "Minis and Tinys" at bounding box center [157, 71] width 56 height 11
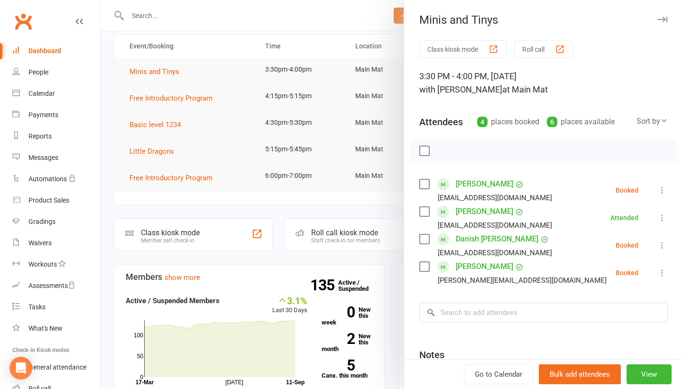
click at [664, 273] on icon at bounding box center [661, 272] width 9 height 9
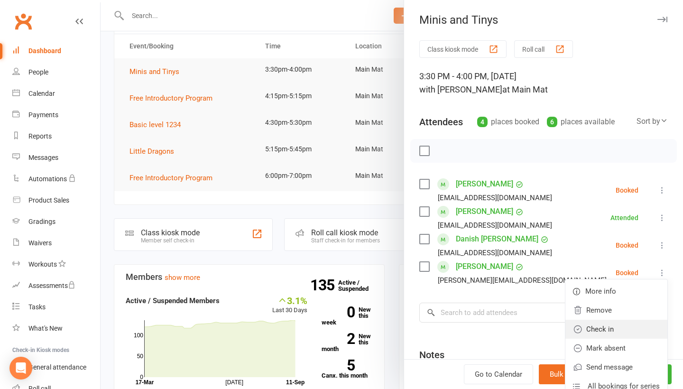
click at [626, 326] on link "Check in" at bounding box center [616, 329] width 102 height 19
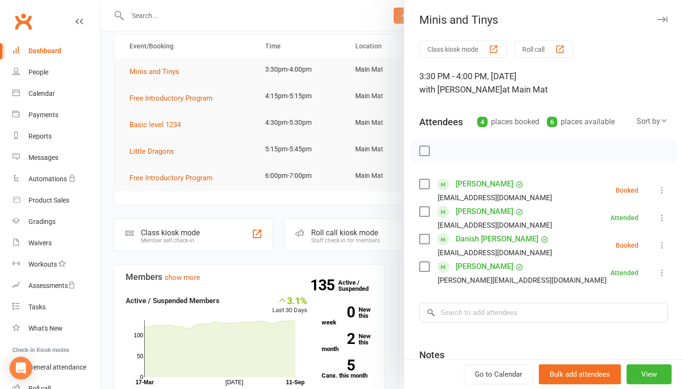
click at [345, 202] on div at bounding box center [392, 194] width 582 height 389
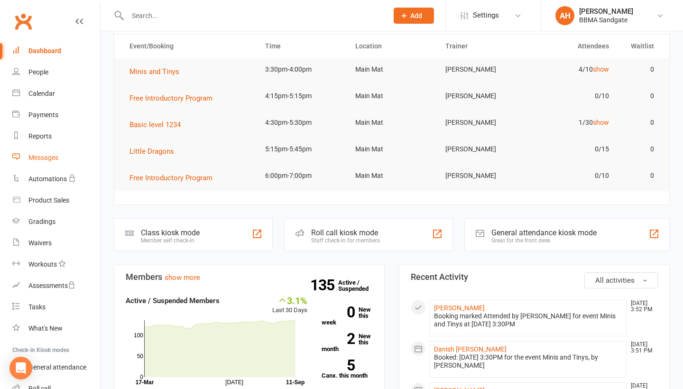
click at [65, 155] on link "Messages" at bounding box center [56, 157] width 88 height 21
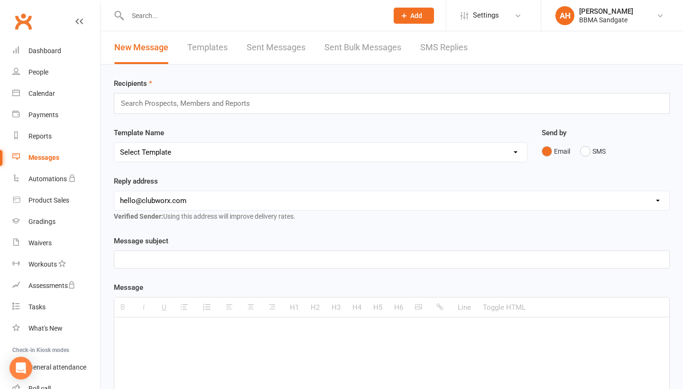
click at [463, 45] on link "SMS Replies" at bounding box center [443, 47] width 47 height 33
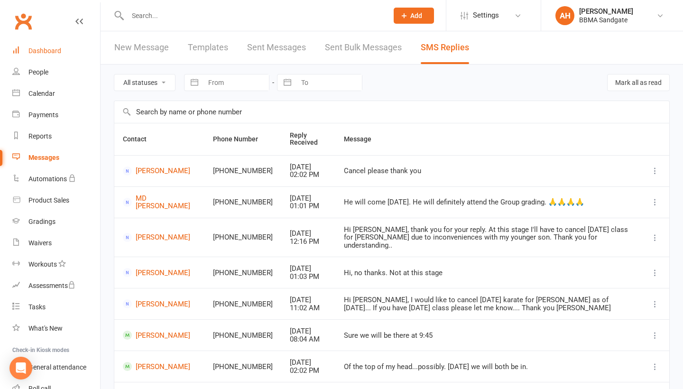
click at [76, 54] on link "Dashboard" at bounding box center [56, 50] width 88 height 21
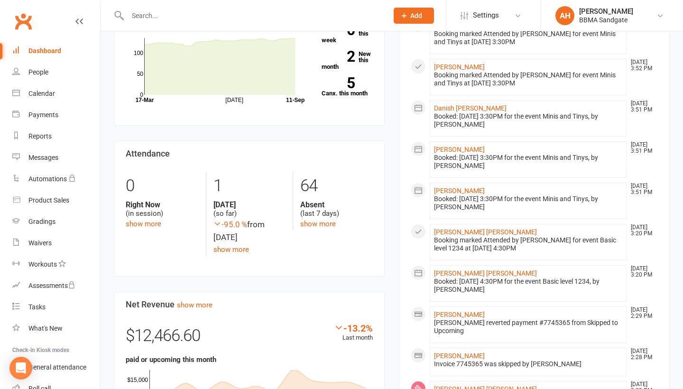
scroll to position [324, 0]
click at [313, 223] on link "show more" at bounding box center [318, 223] width 36 height 9
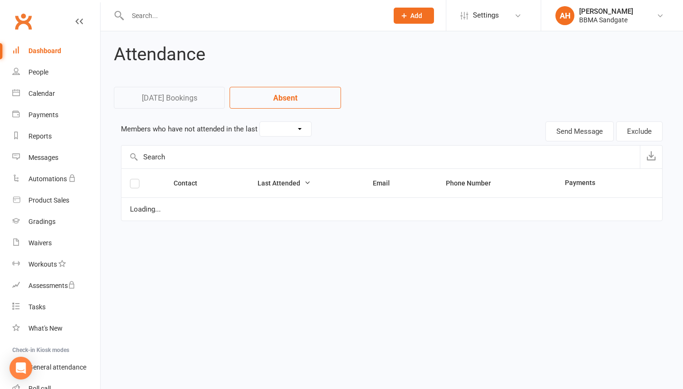
select select "7"
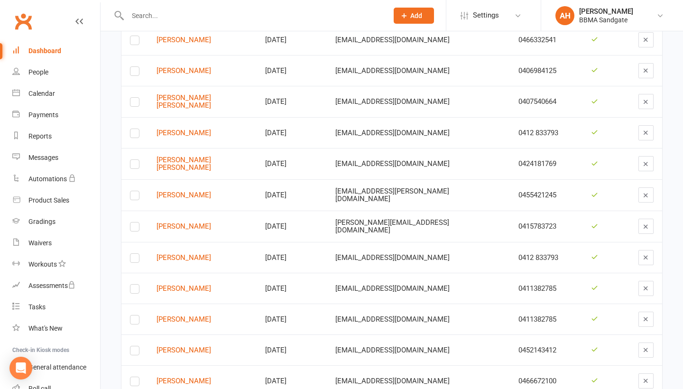
scroll to position [569, 0]
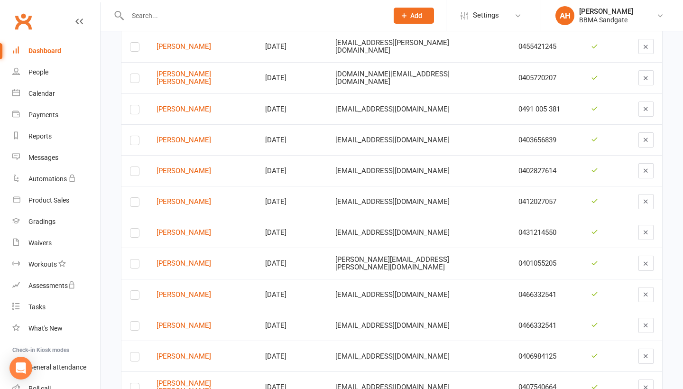
click at [66, 49] on link "Dashboard" at bounding box center [56, 50] width 88 height 21
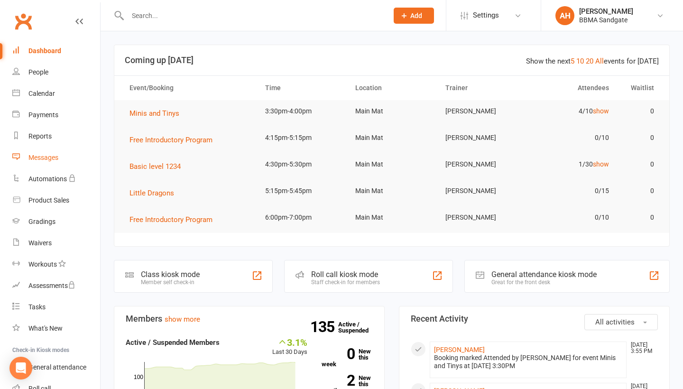
click at [62, 154] on link "Messages" at bounding box center [56, 157] width 88 height 21
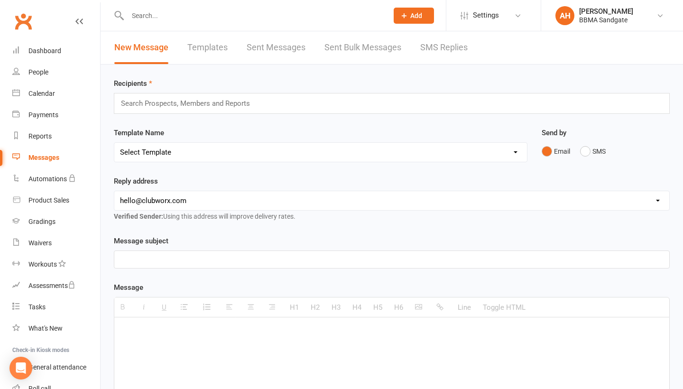
click at [448, 49] on link "SMS Replies" at bounding box center [443, 47] width 47 height 33
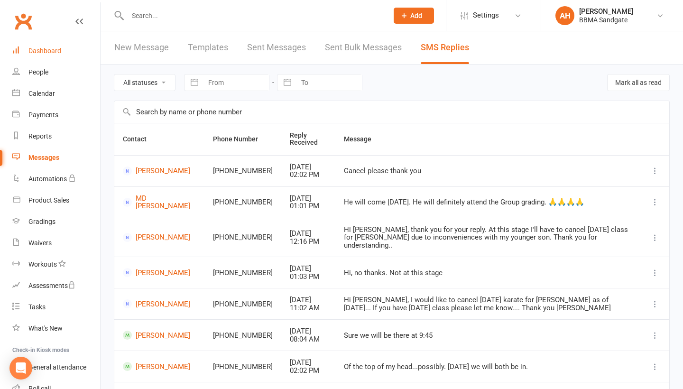
click at [48, 55] on link "Dashboard" at bounding box center [56, 50] width 88 height 21
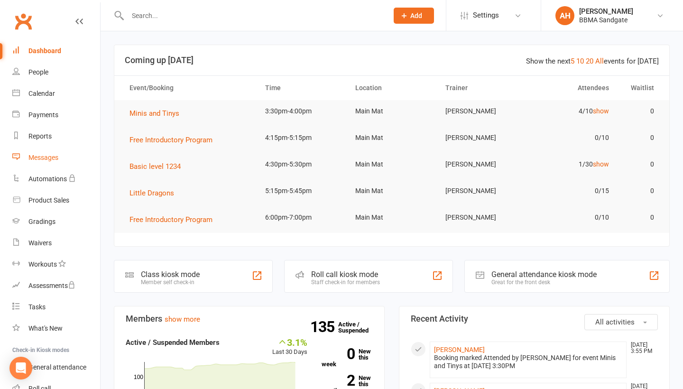
click at [45, 158] on div "Messages" at bounding box center [43, 158] width 30 height 8
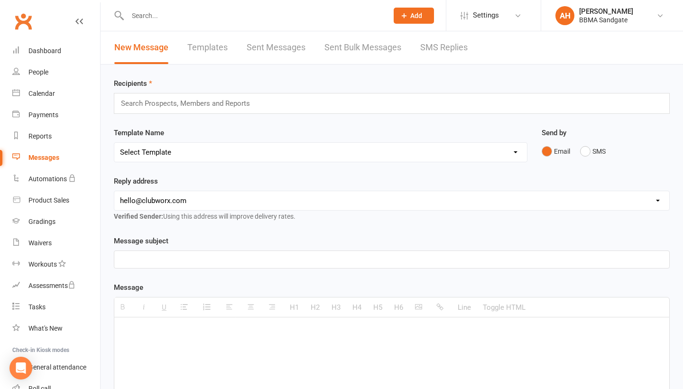
click at [432, 51] on link "SMS Replies" at bounding box center [443, 47] width 47 height 33
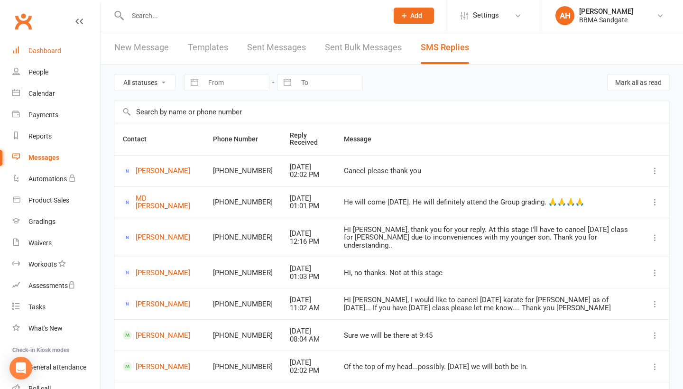
click at [73, 58] on link "Dashboard" at bounding box center [56, 50] width 88 height 21
